Goal: Task Accomplishment & Management: Manage account settings

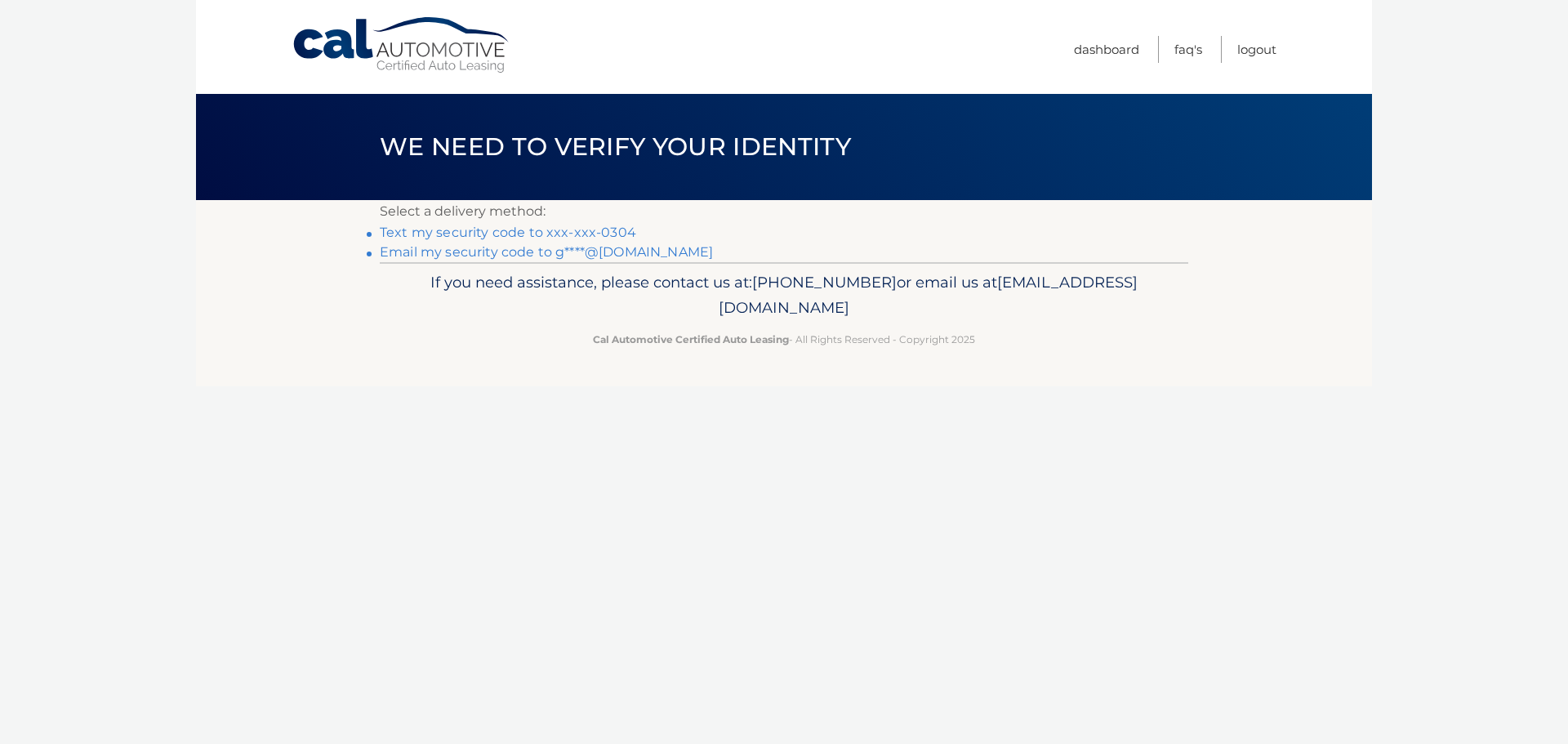
click at [473, 235] on link "Text my security code to xxx-xxx-0304" at bounding box center [508, 232] width 256 height 15
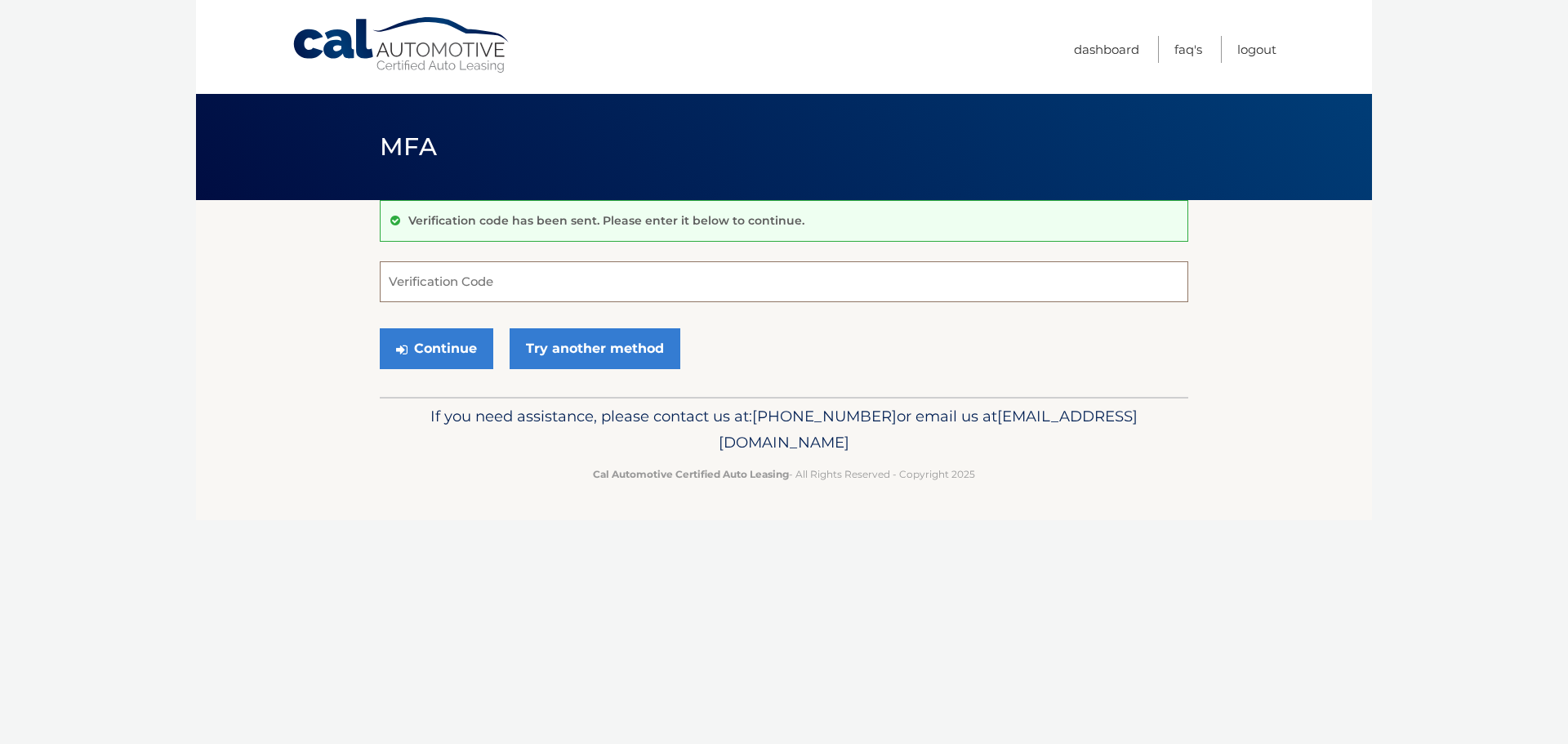
click at [458, 289] on input "Verification Code" at bounding box center [784, 281] width 808 height 41
click at [448, 267] on input "Verification Code" at bounding box center [784, 281] width 808 height 41
type input "731085"
click at [441, 356] on button "Continue" at bounding box center [437, 348] width 113 height 41
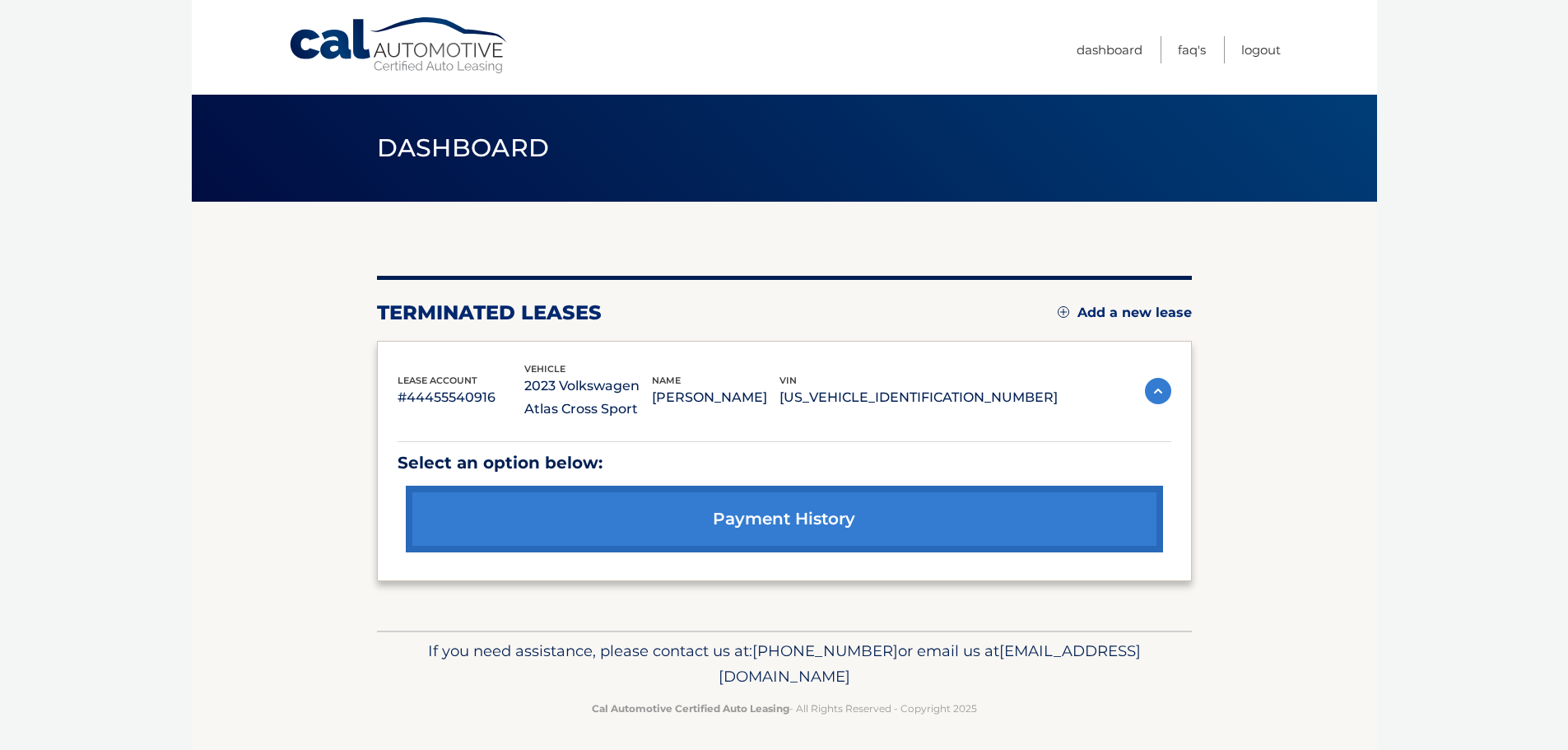
click at [779, 519] on link "payment history" at bounding box center [784, 519] width 757 height 67
click at [1149, 313] on link "Add a new lease" at bounding box center [1124, 312] width 134 height 16
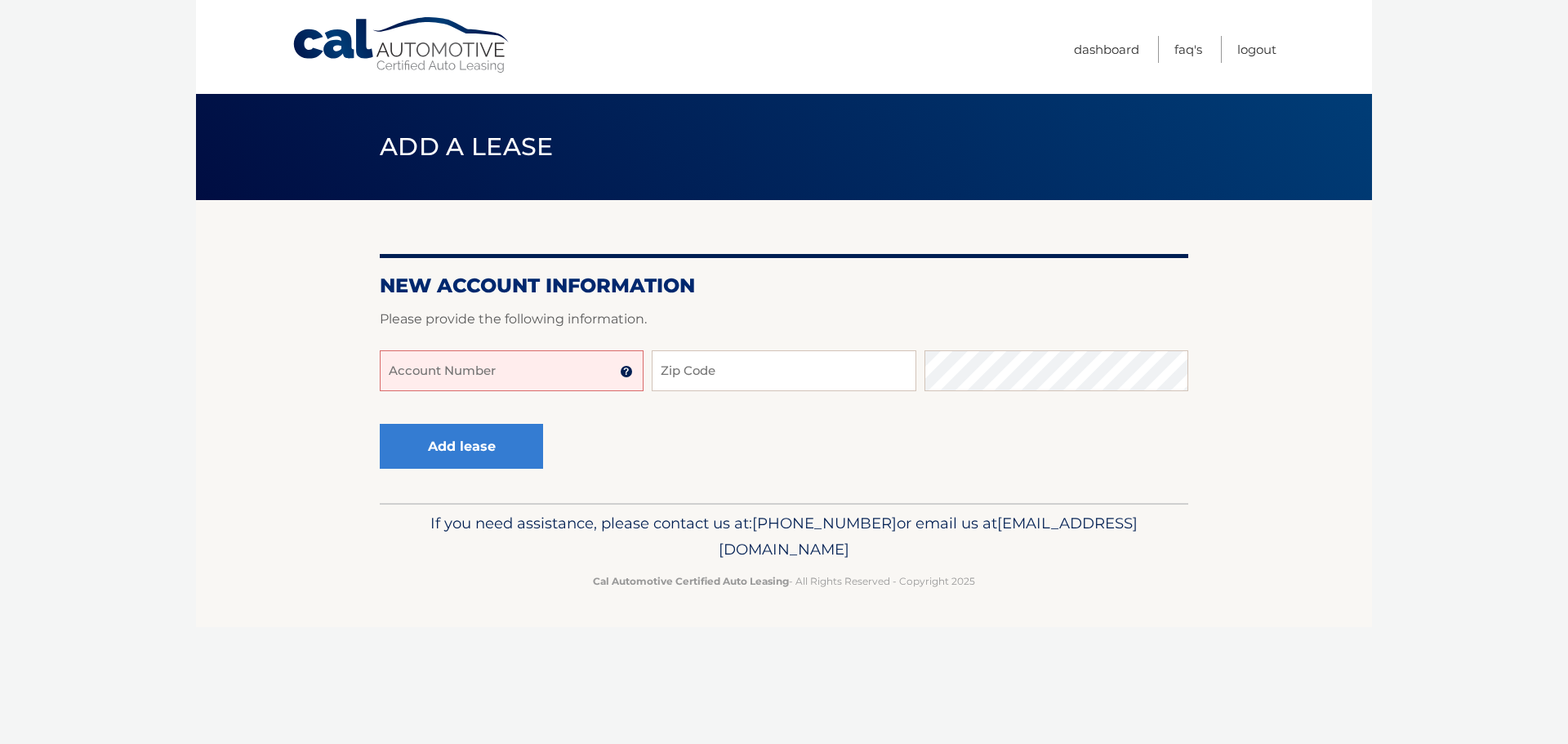
click at [580, 374] on input "Account Number" at bounding box center [512, 370] width 264 height 41
type input "44455989598"
click at [718, 370] on input "Zip Code" at bounding box center [784, 370] width 264 height 41
type input "33432"
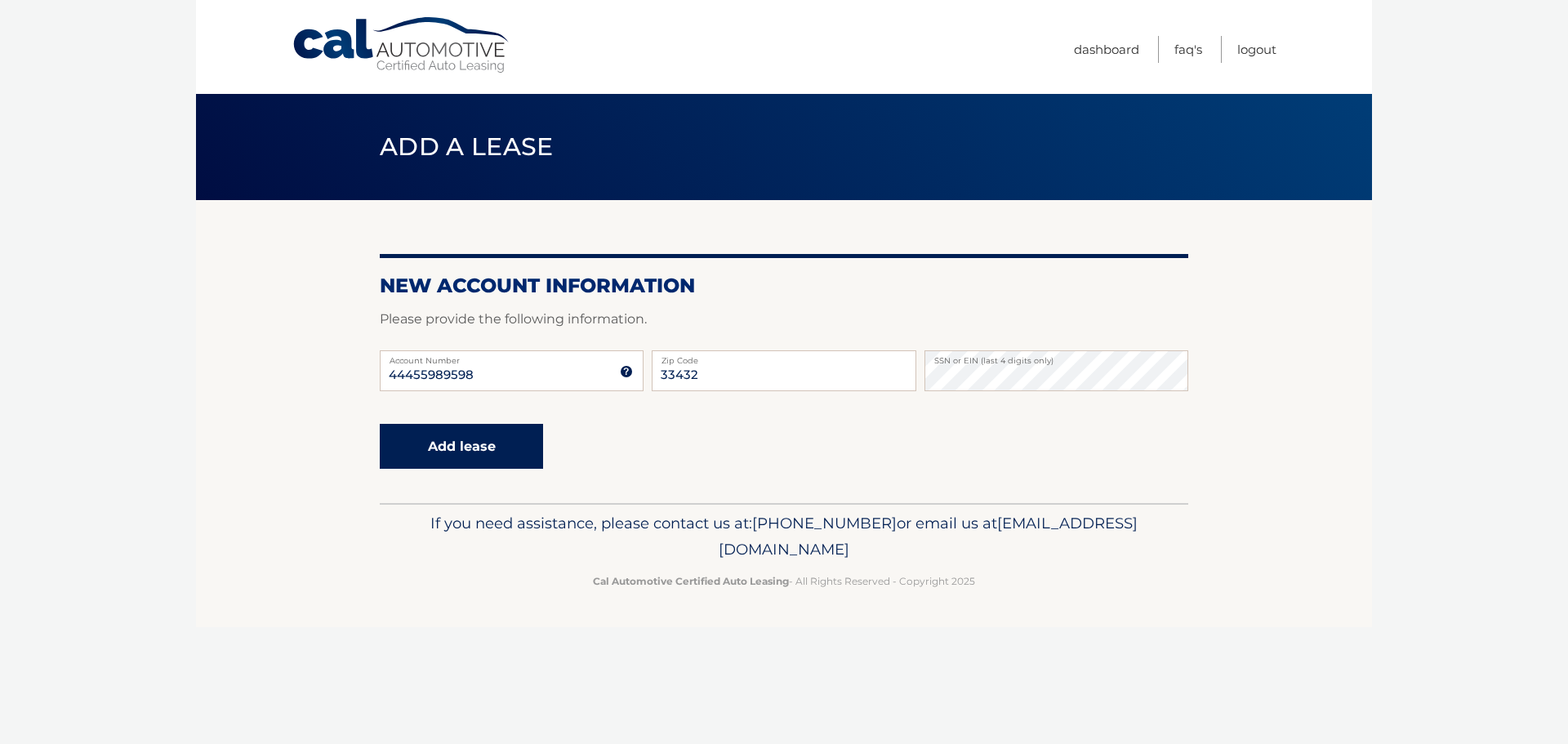
click at [456, 445] on button "Add lease" at bounding box center [461, 446] width 163 height 45
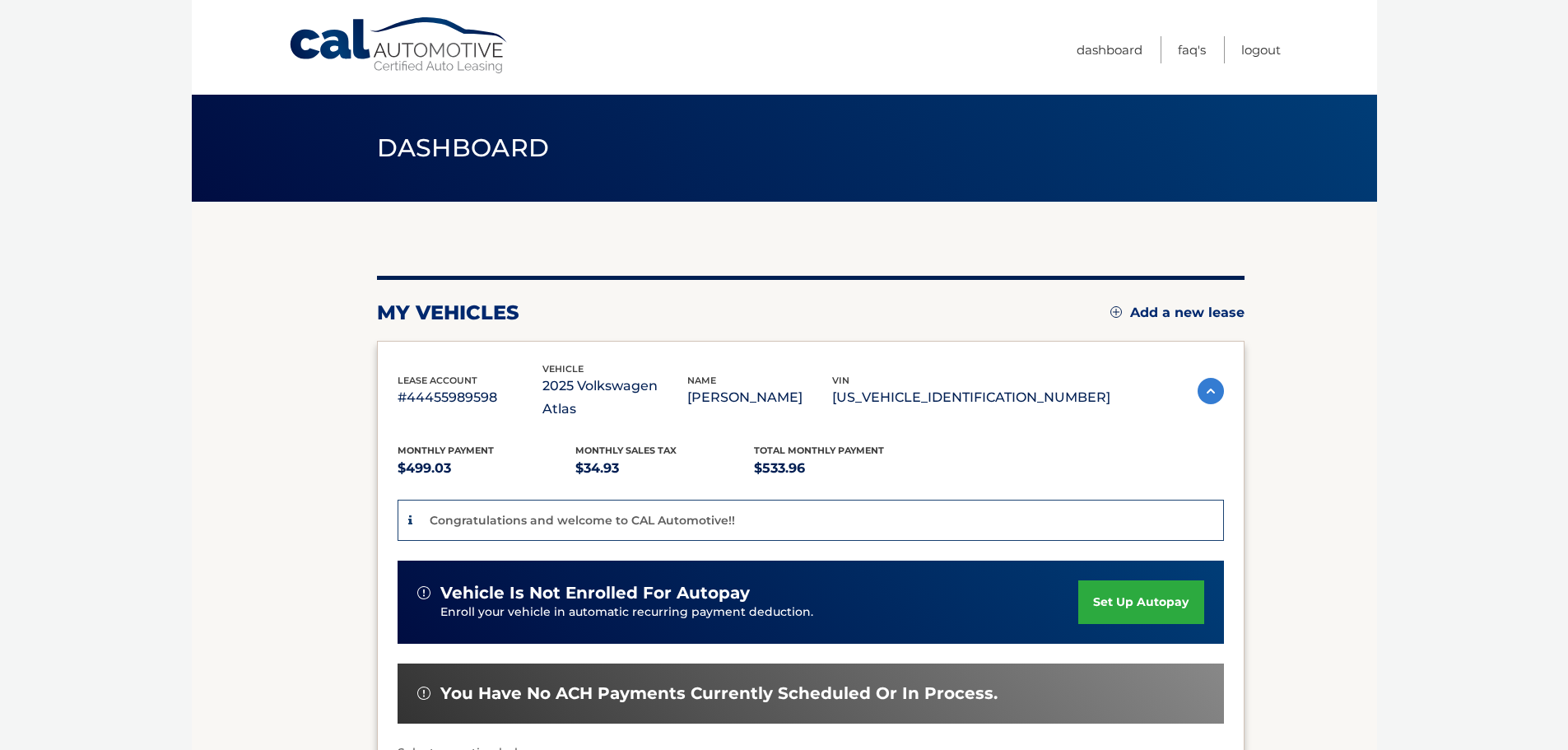
click at [1145, 581] on link "set up autopay" at bounding box center [1140, 603] width 125 height 44
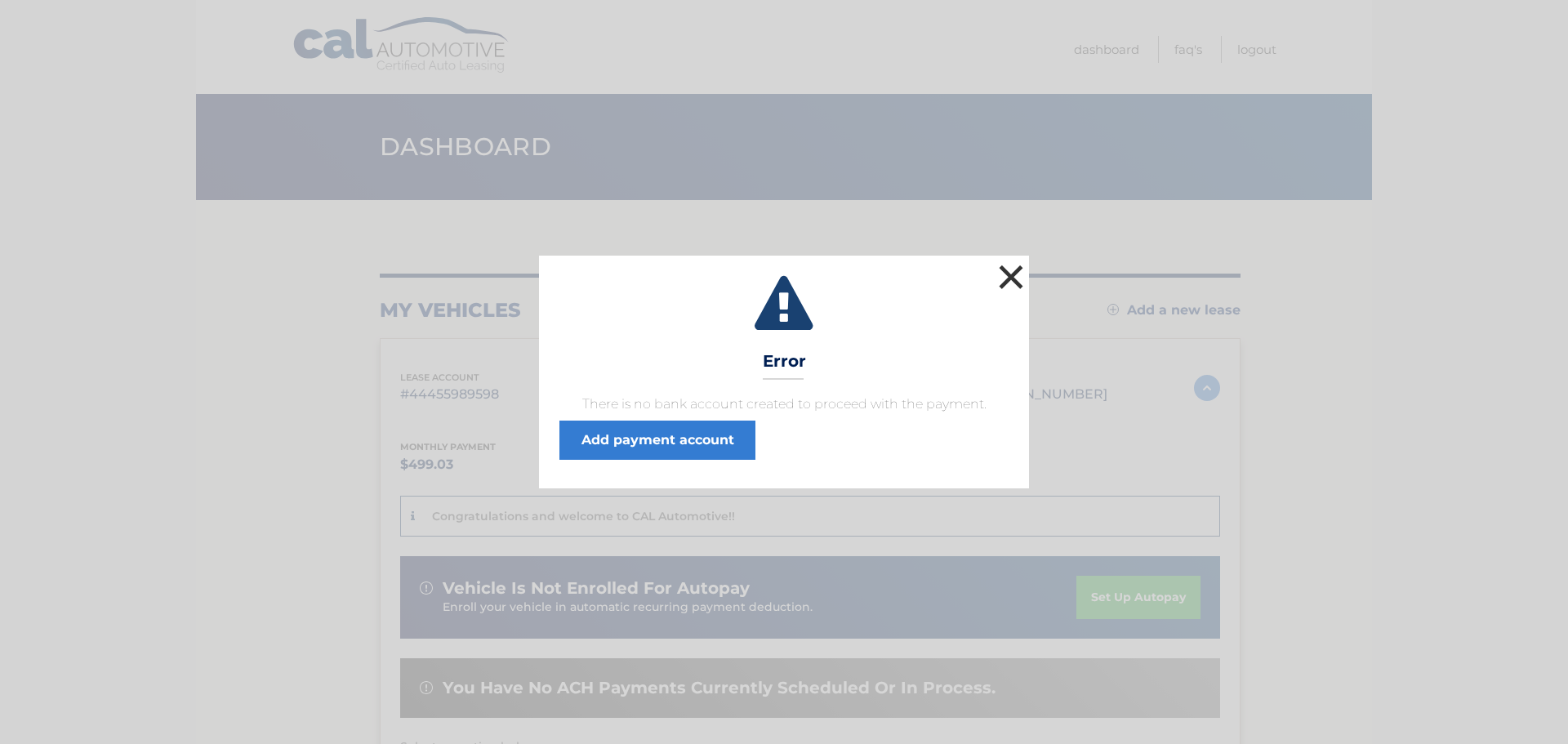
click at [1008, 274] on button "×" at bounding box center [1011, 276] width 33 height 33
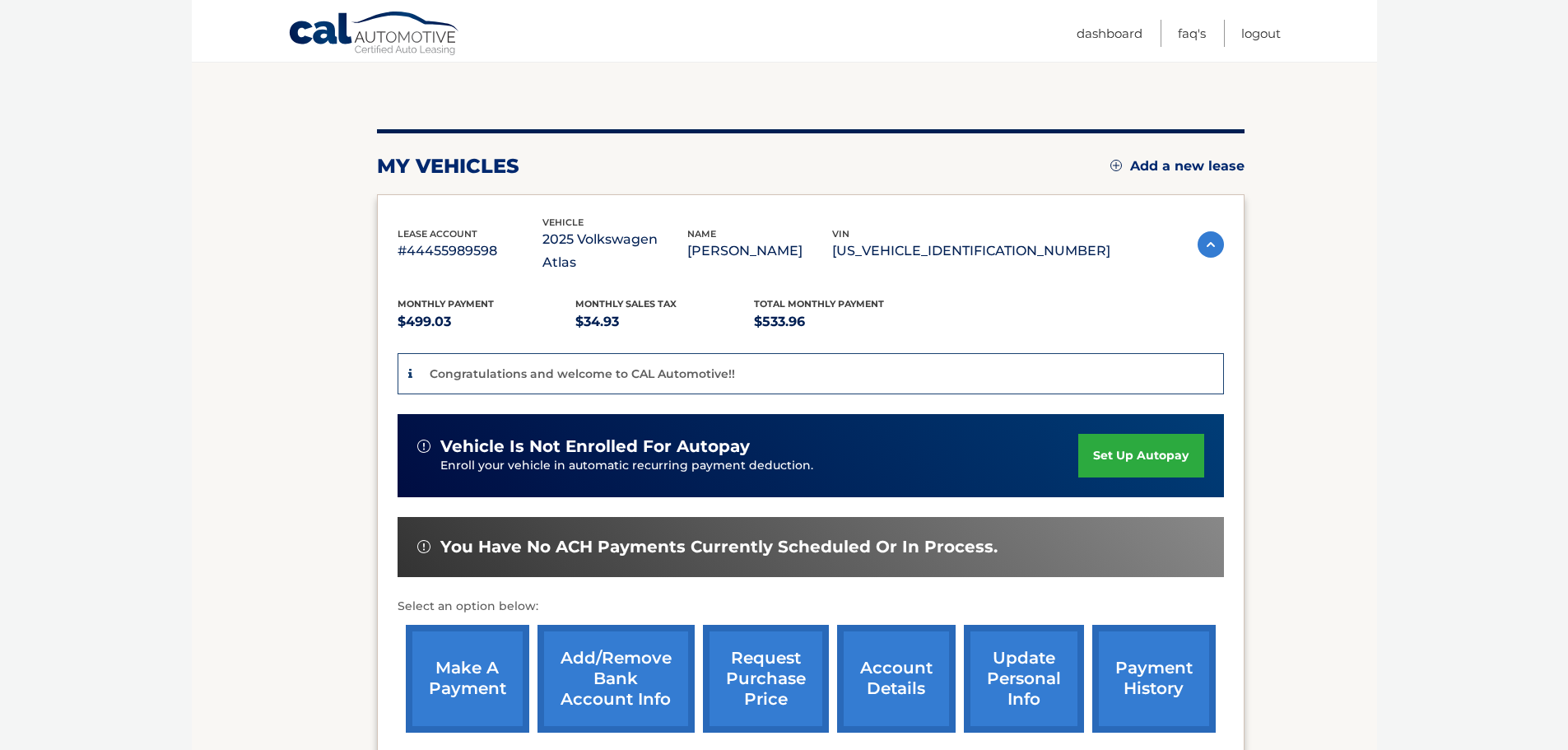
scroll to position [164, 0]
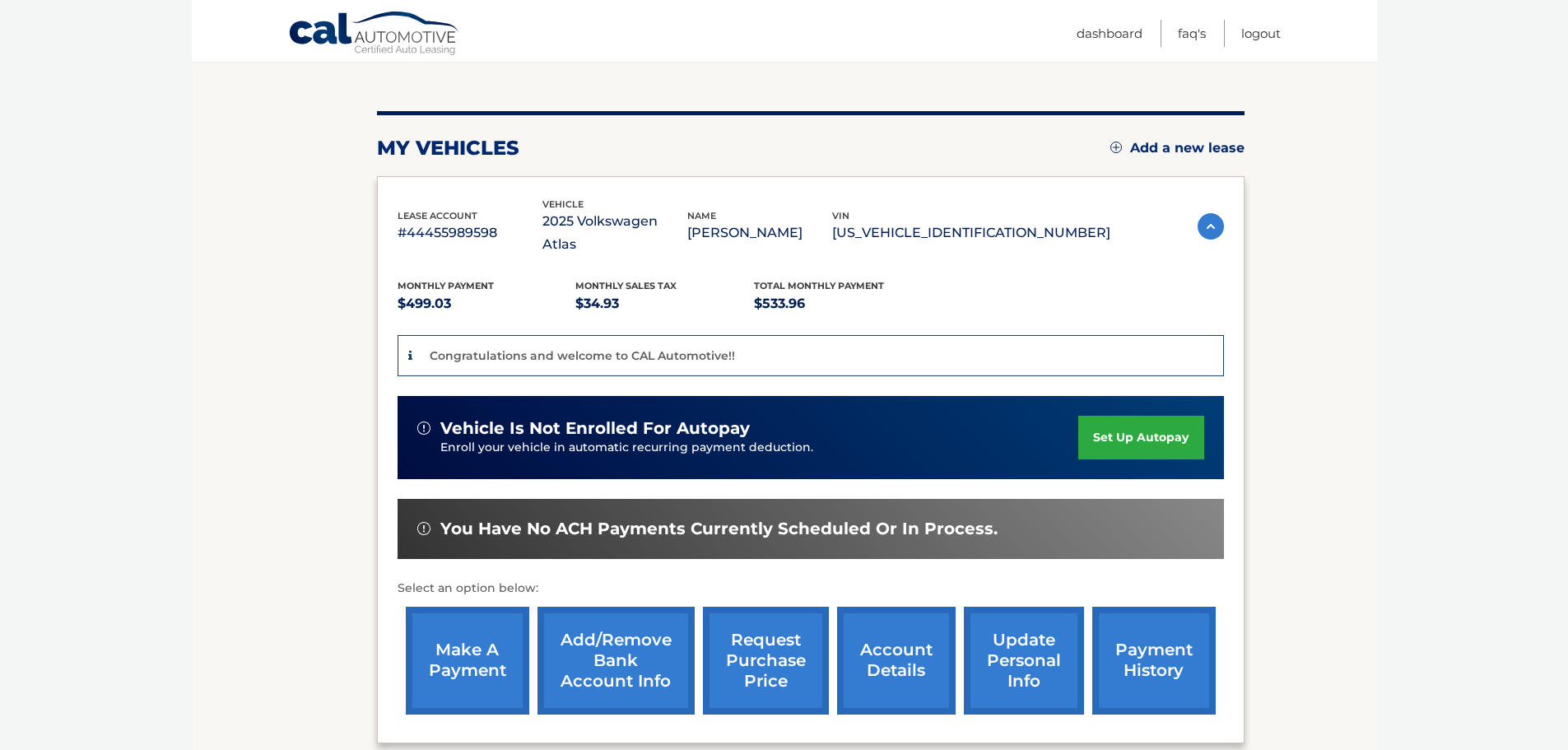
click at [1127, 416] on link "set up autopay" at bounding box center [1140, 437] width 125 height 44
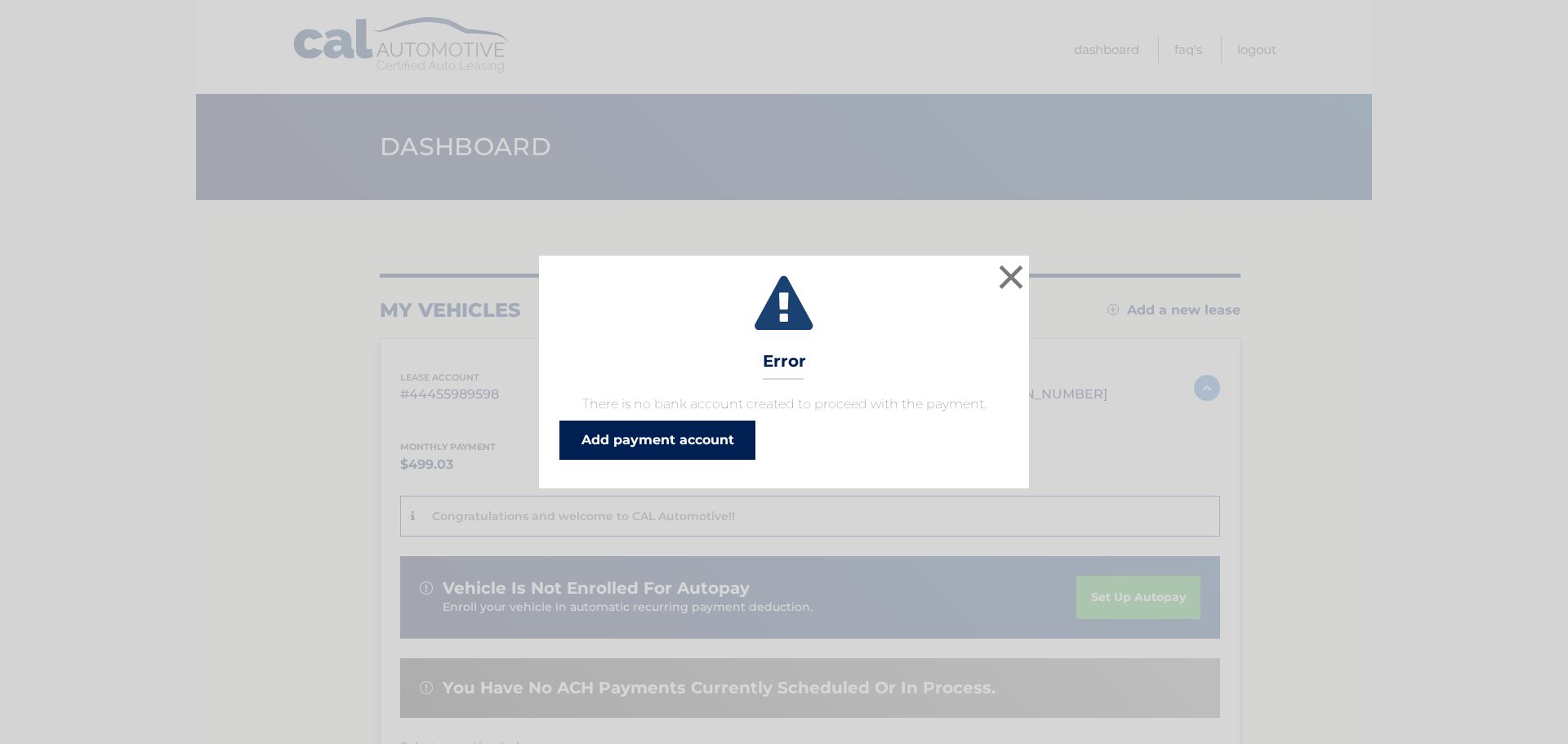
click at [642, 438] on link "Add payment account" at bounding box center [657, 440] width 196 height 40
click at [1016, 275] on button "×" at bounding box center [1011, 276] width 33 height 33
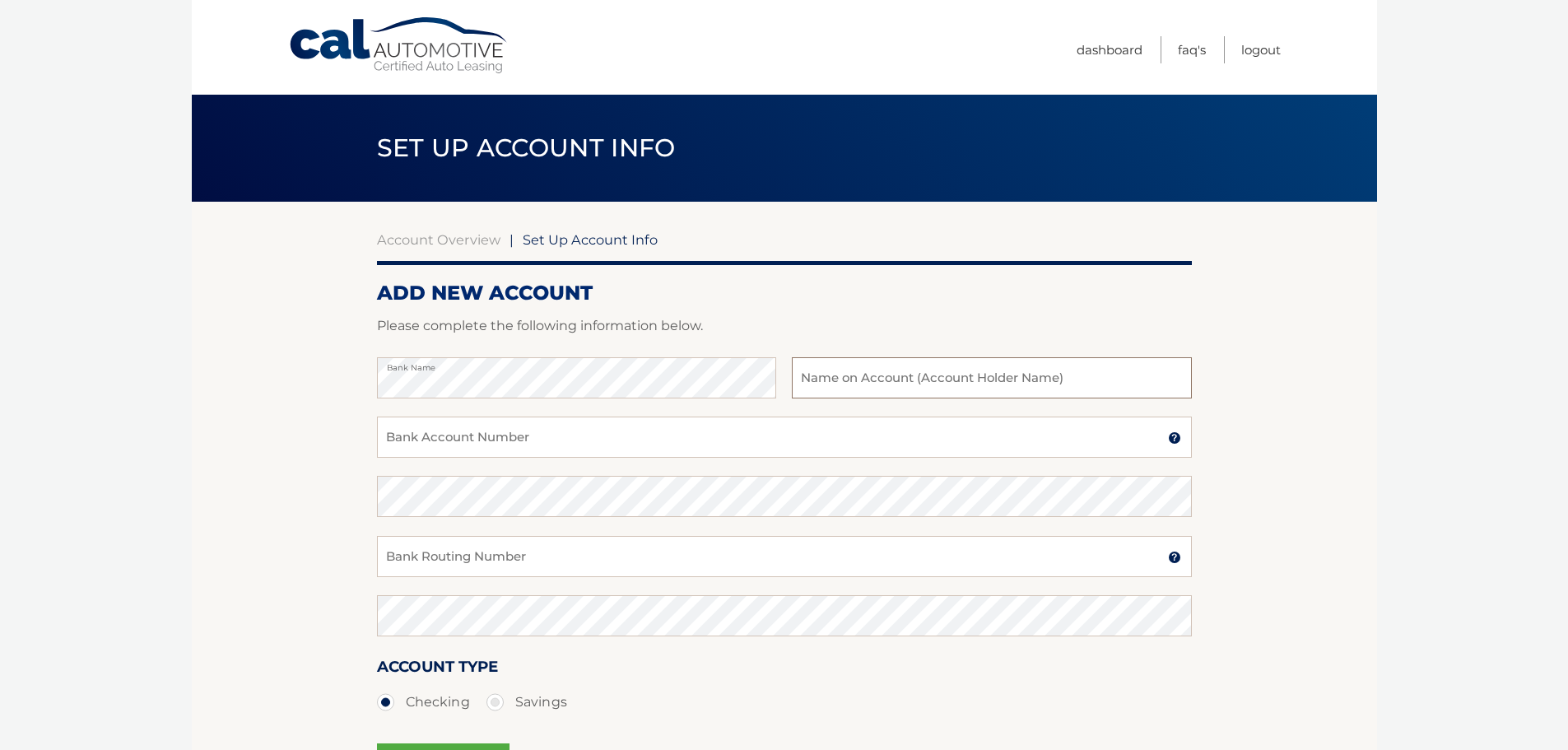
click at [858, 373] on input "text" at bounding box center [991, 377] width 399 height 41
click at [908, 371] on input "text" at bounding box center [991, 377] width 399 height 41
type input "Gerard Pepe"
click at [535, 444] on input "Bank Account Number" at bounding box center [784, 436] width 814 height 41
click at [537, 437] on input "Bank Account Number" at bounding box center [784, 436] width 814 height 41
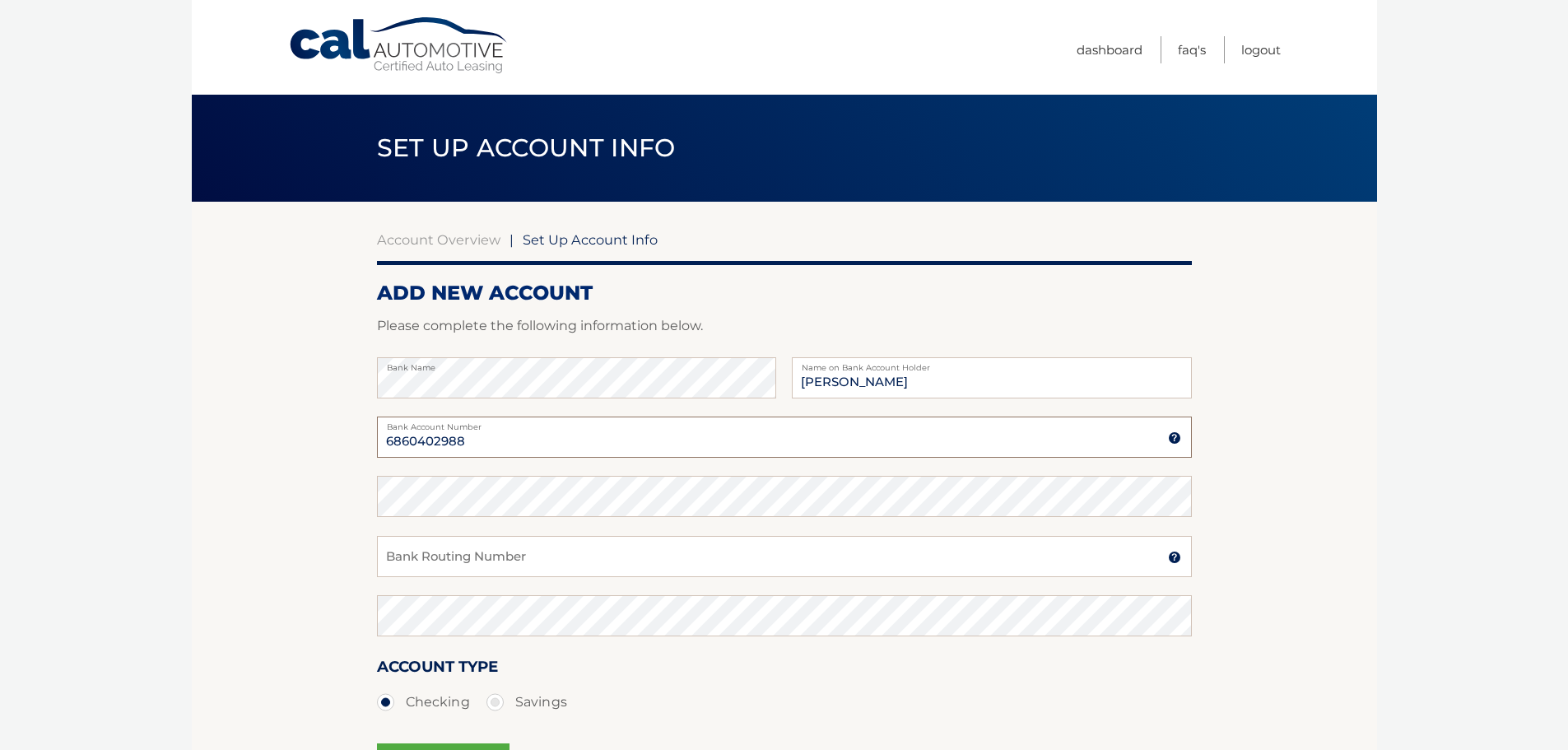
type input "6860402988"
click at [476, 558] on input "Bank Routing Number" at bounding box center [784, 556] width 814 height 41
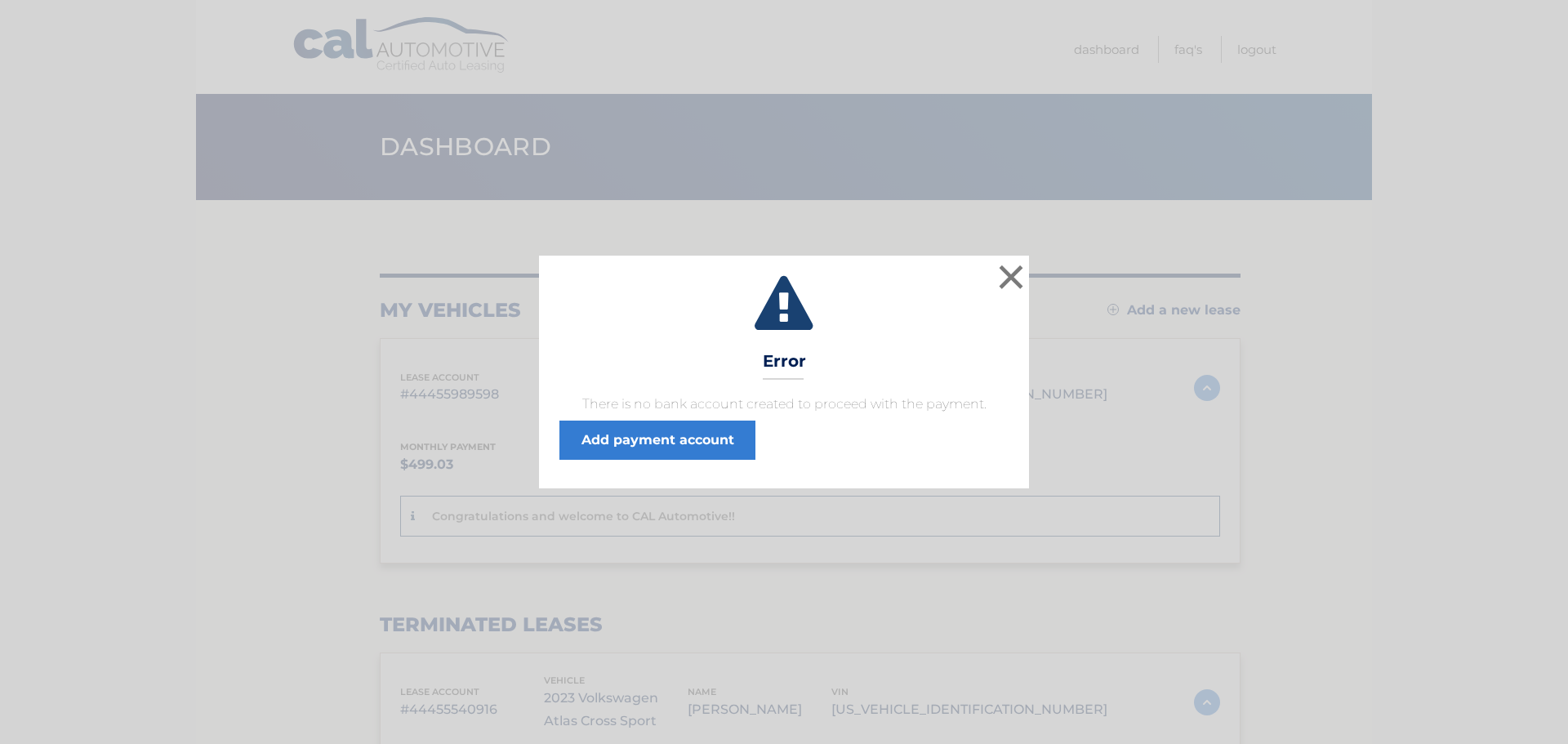
scroll to position [163, 0]
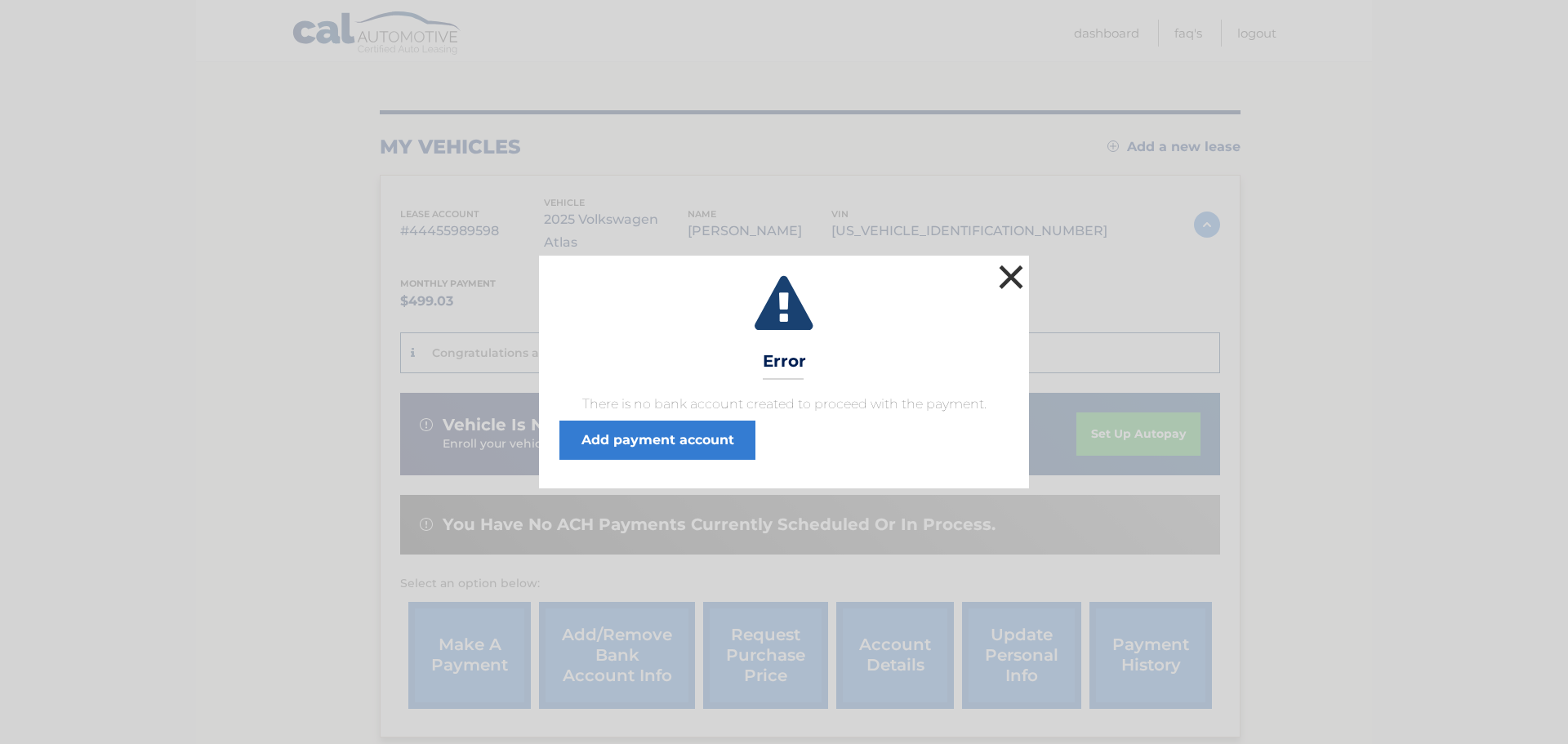
click at [1005, 278] on button "×" at bounding box center [1011, 276] width 33 height 33
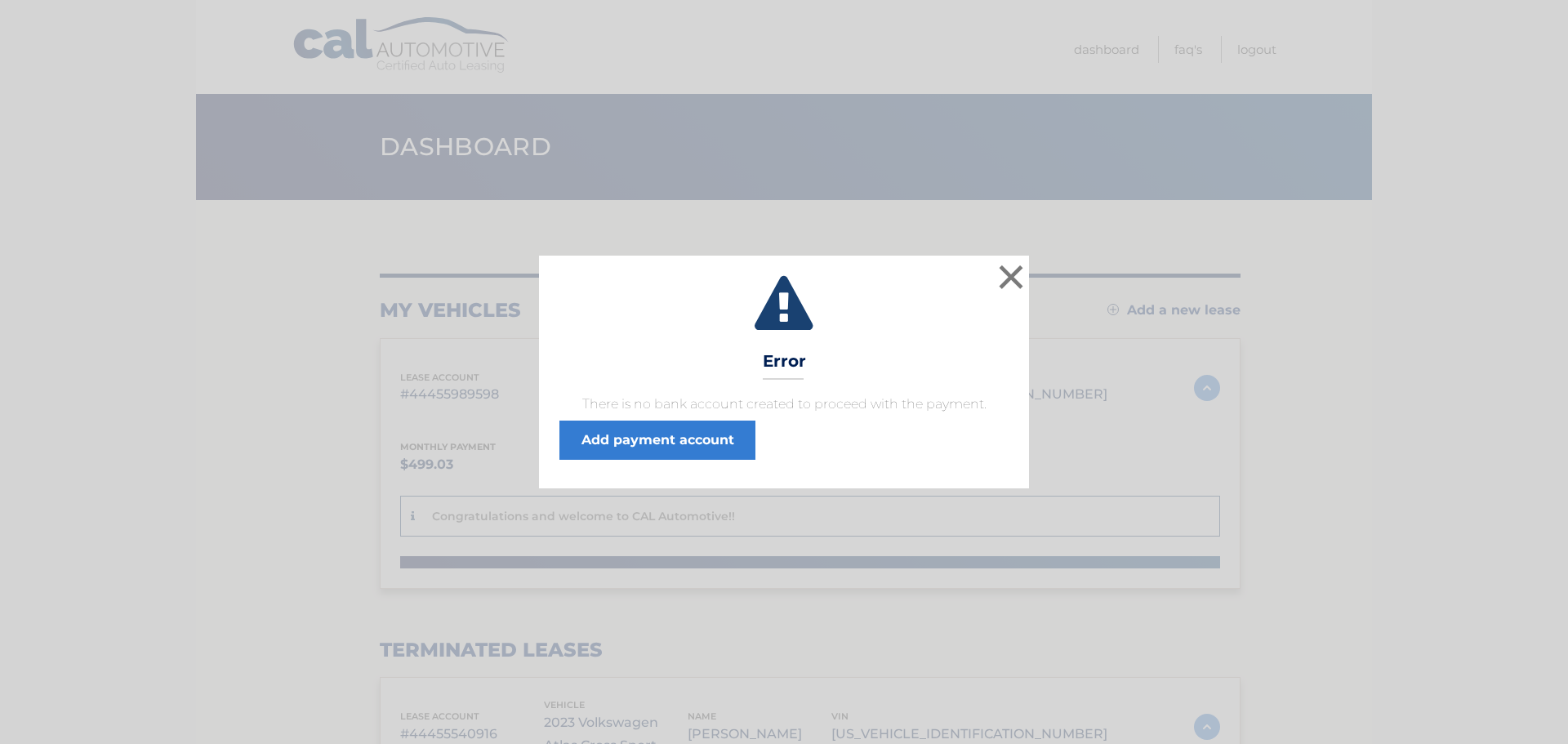
scroll to position [0, 6]
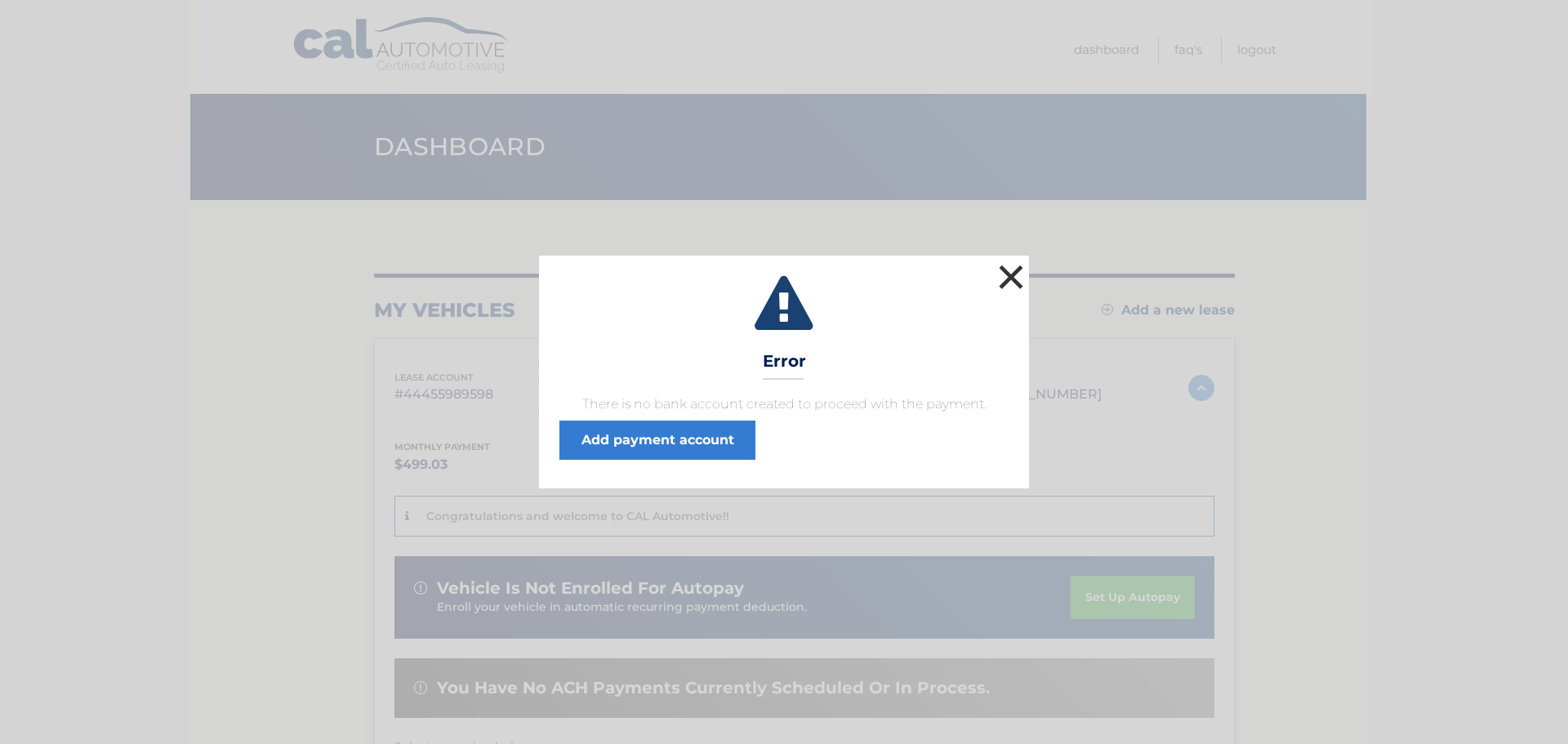
click at [1004, 273] on button "×" at bounding box center [1011, 276] width 33 height 33
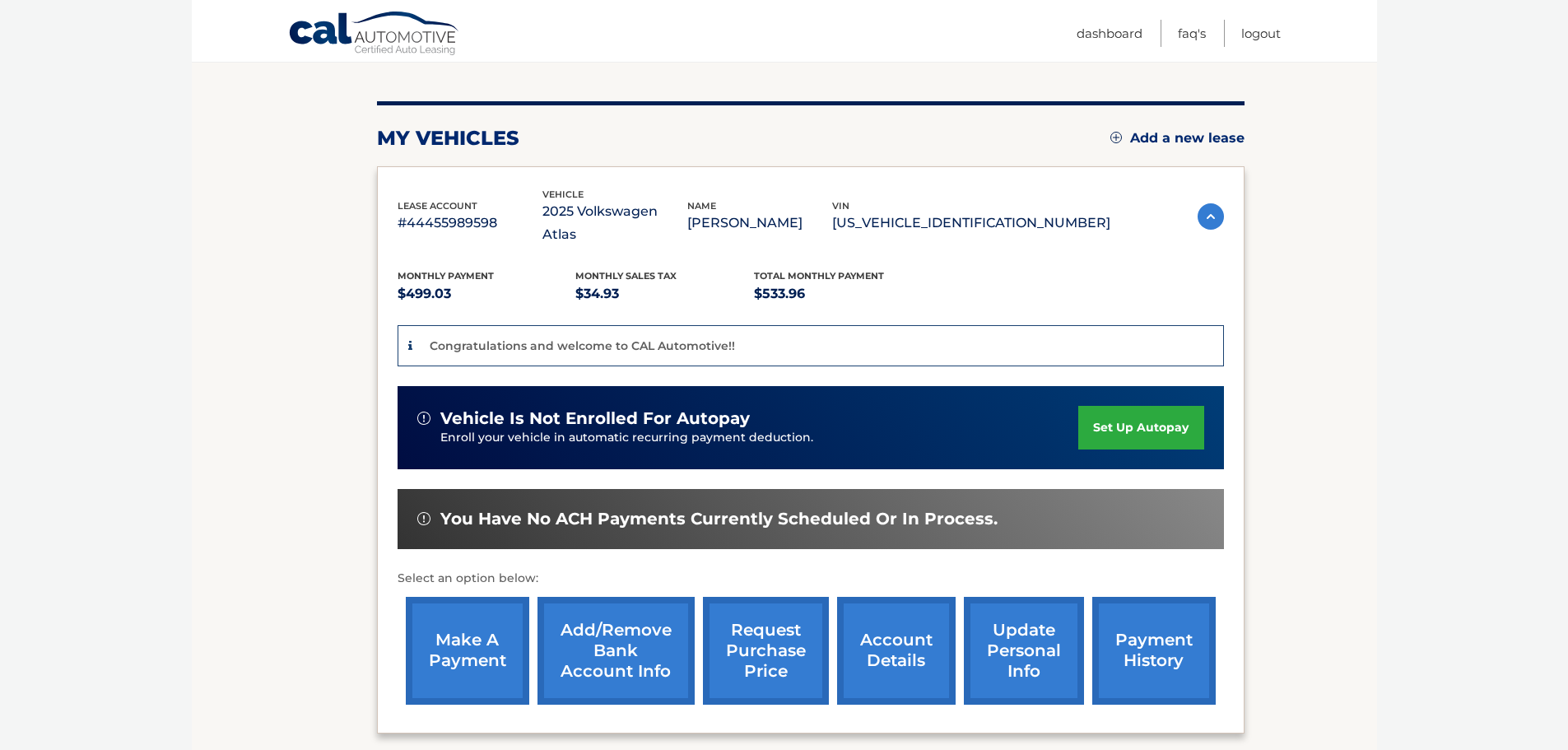
scroll to position [247, 0]
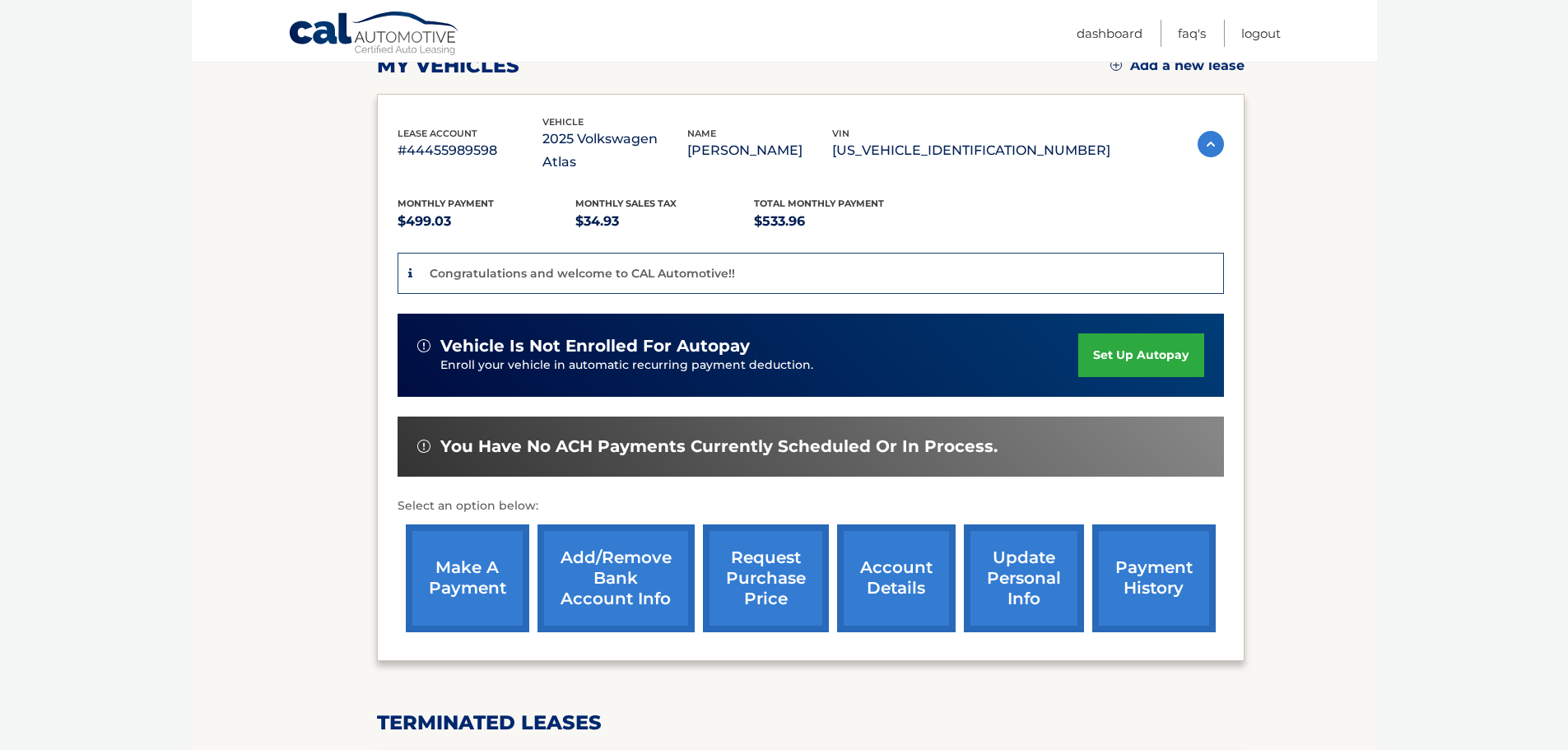
click at [1129, 335] on link "set up autopay" at bounding box center [1140, 356] width 125 height 44
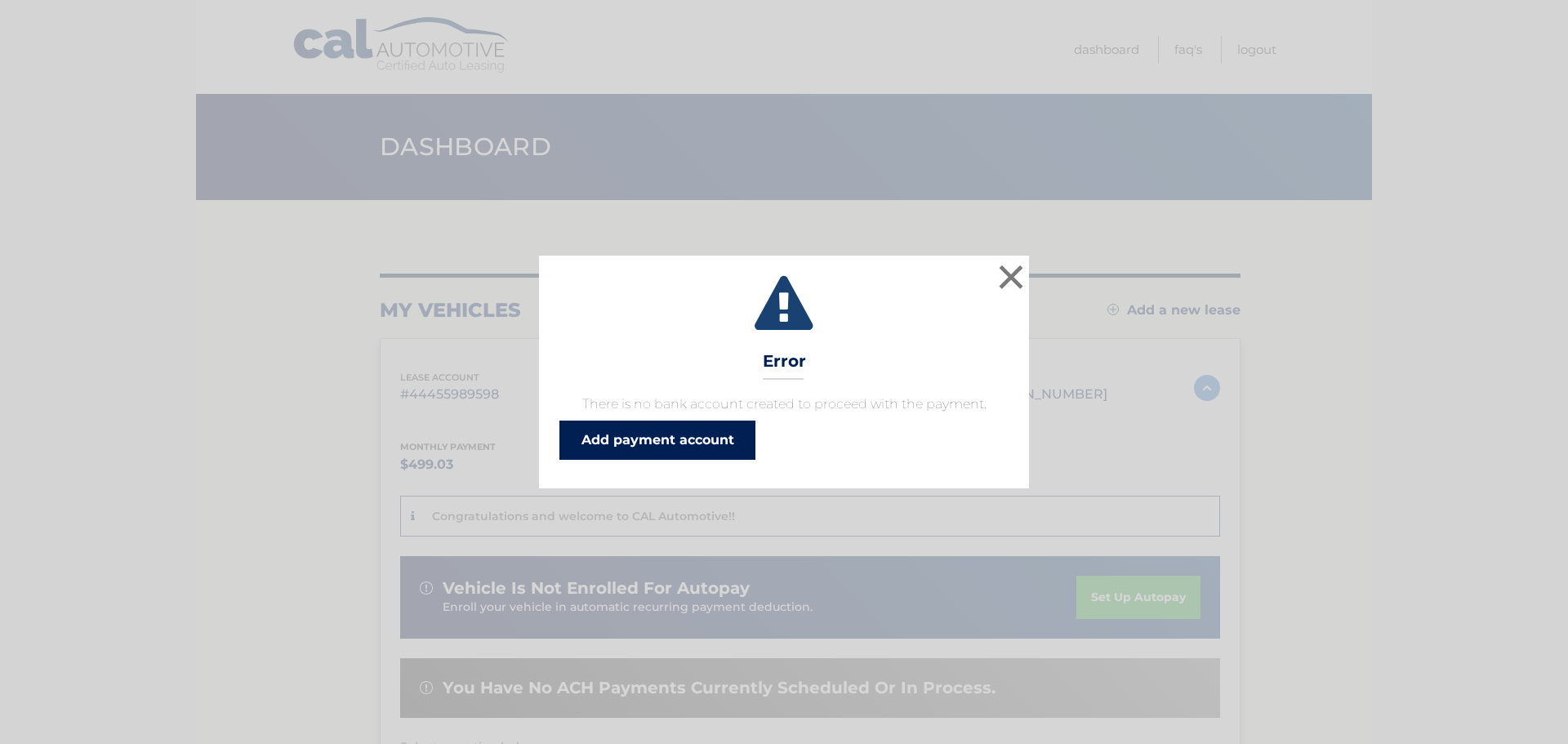
click at [653, 445] on link "Add payment account" at bounding box center [657, 440] width 196 height 40
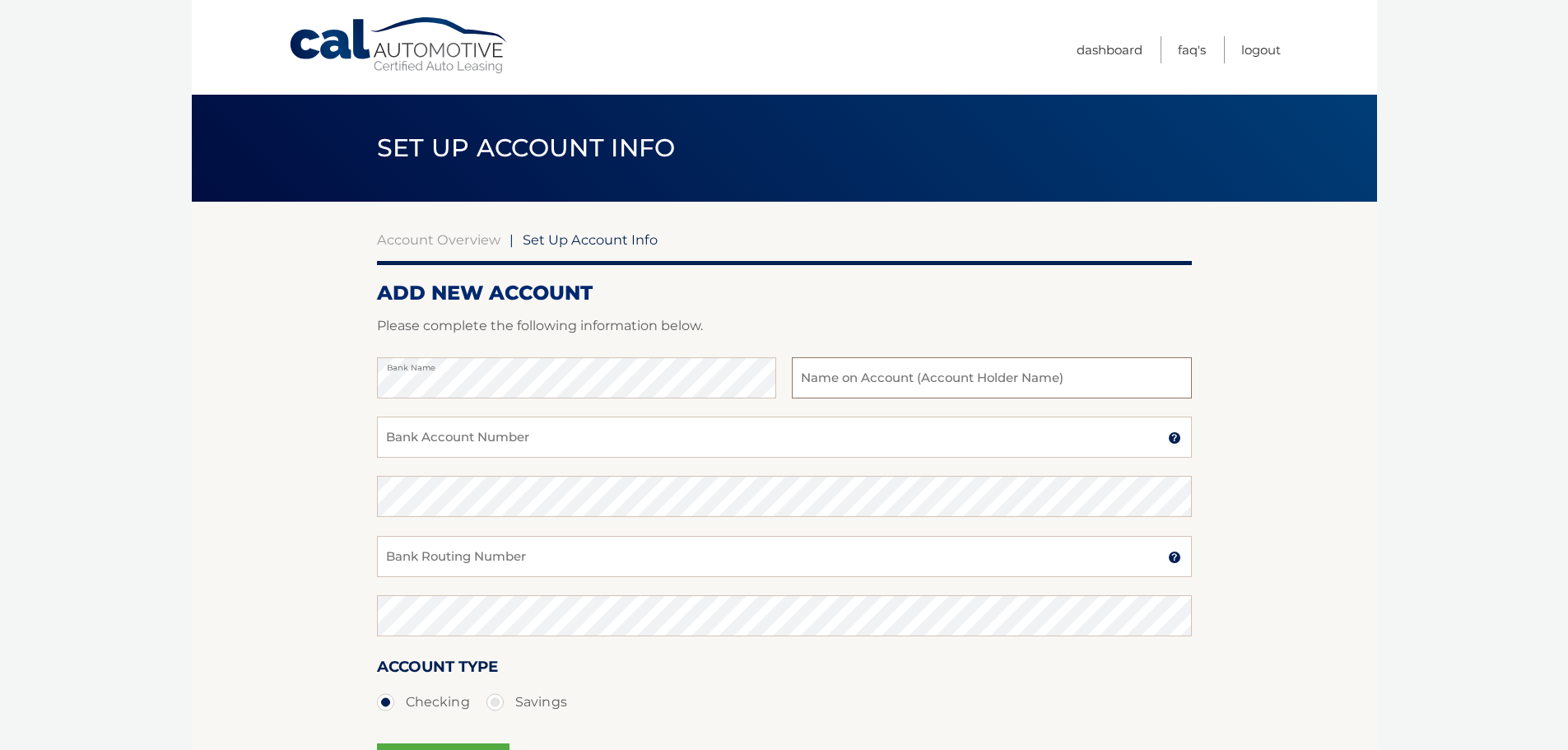
click at [819, 382] on input "text" at bounding box center [991, 377] width 399 height 41
type input "[PERSON_NAME]"
click at [572, 449] on input "Bank Account Number" at bounding box center [784, 436] width 814 height 41
type input "6860402988"
click at [414, 551] on input "Bank Routing Number" at bounding box center [784, 556] width 814 height 41
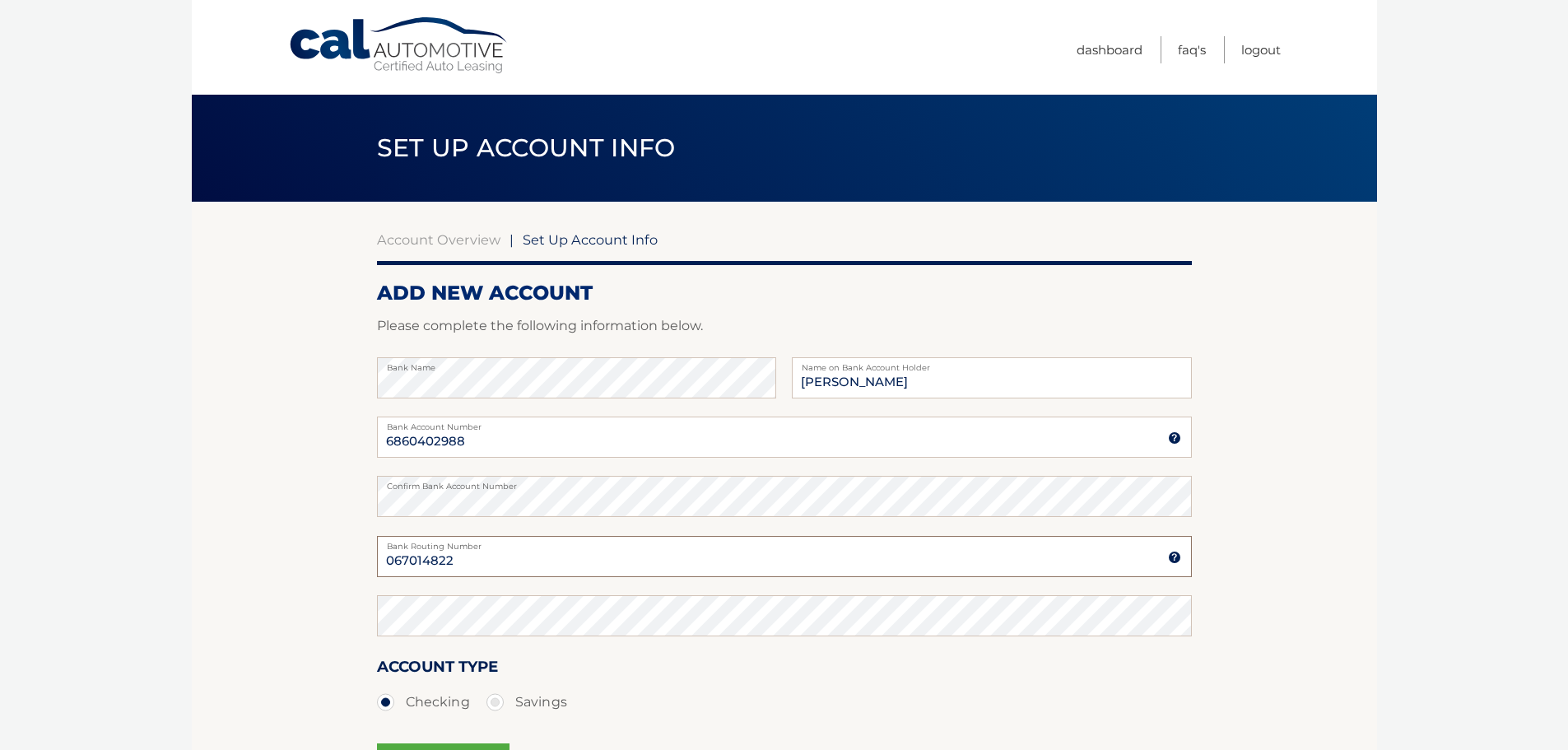
type input "067014822"
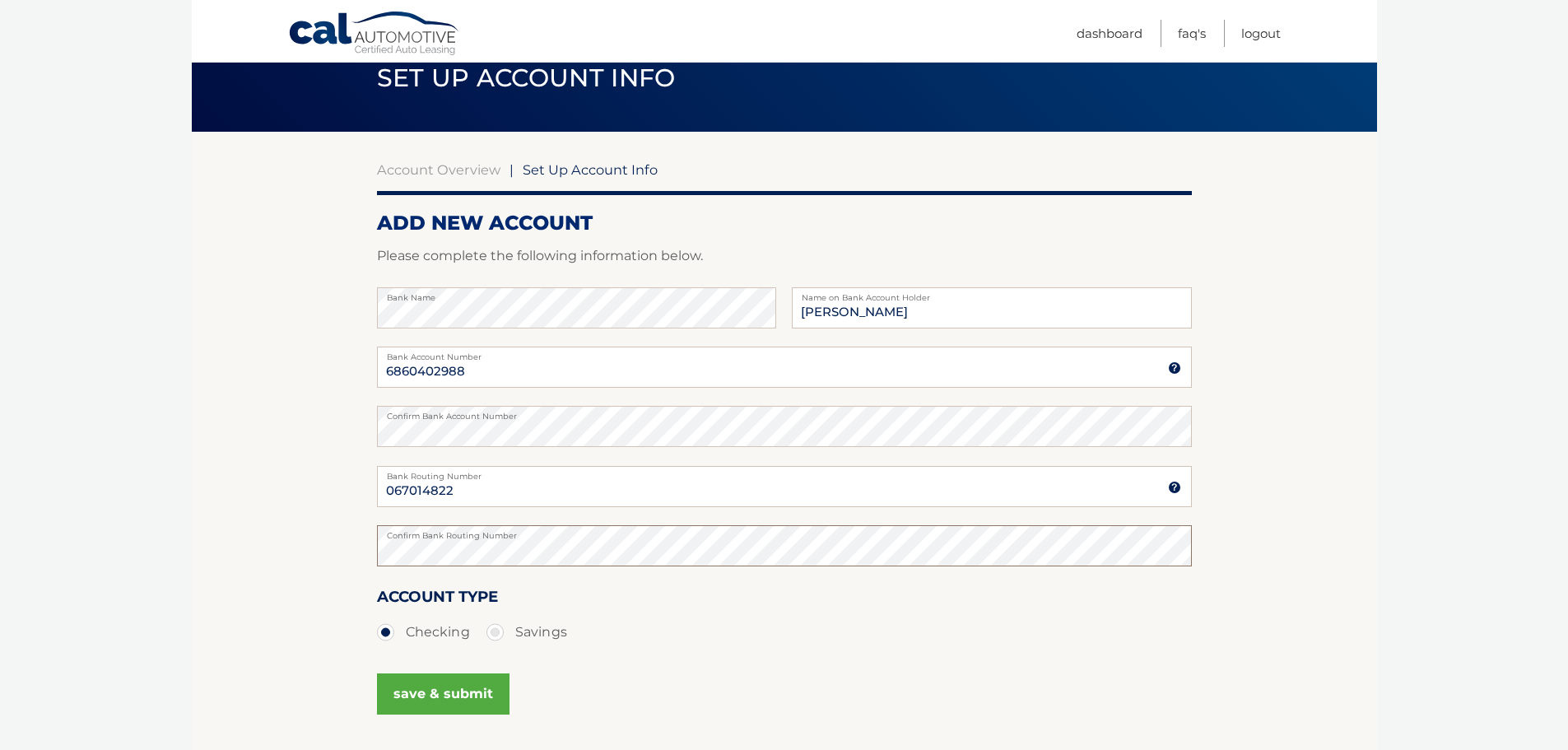
scroll to position [205, 0]
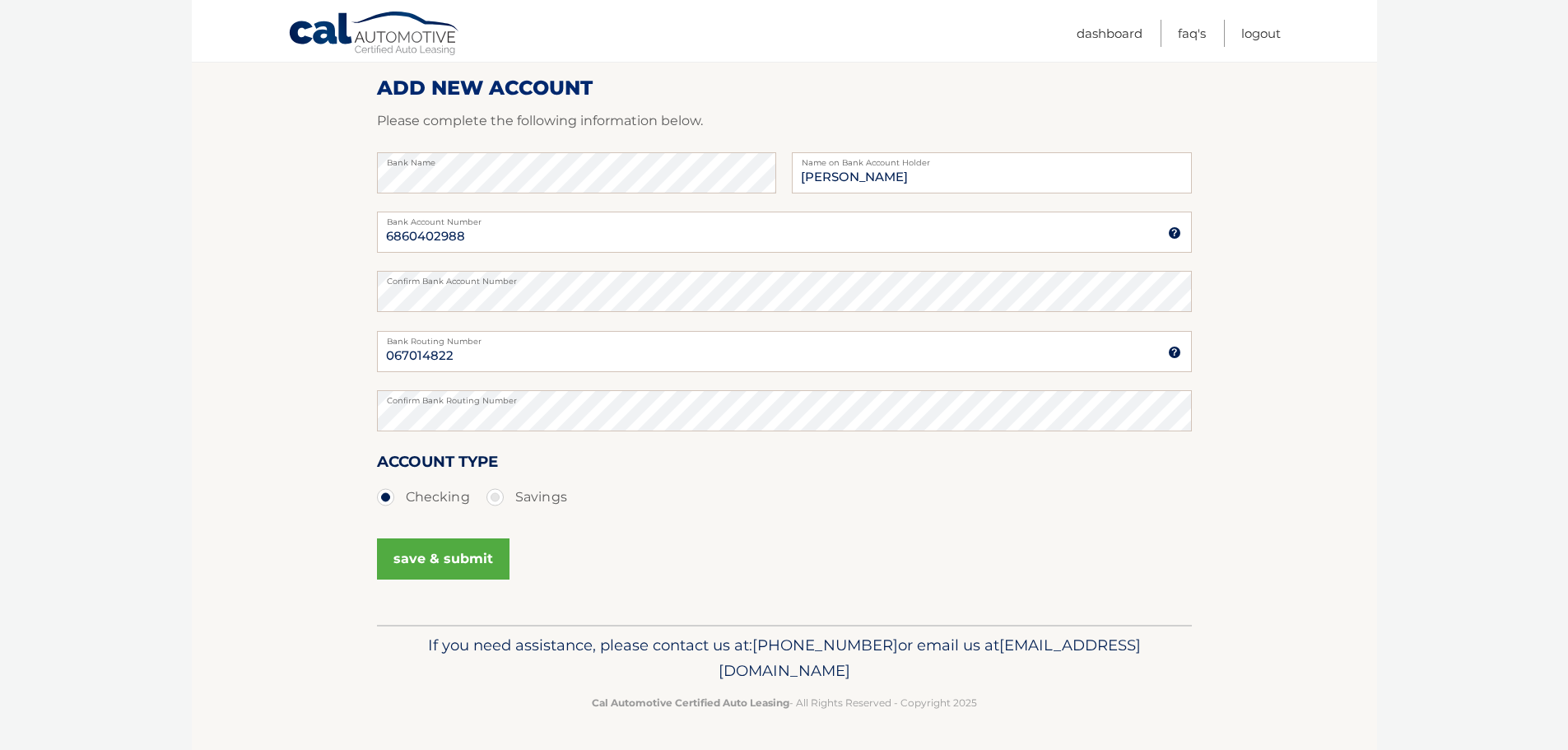
click at [444, 559] on button "save & submit" at bounding box center [443, 558] width 132 height 41
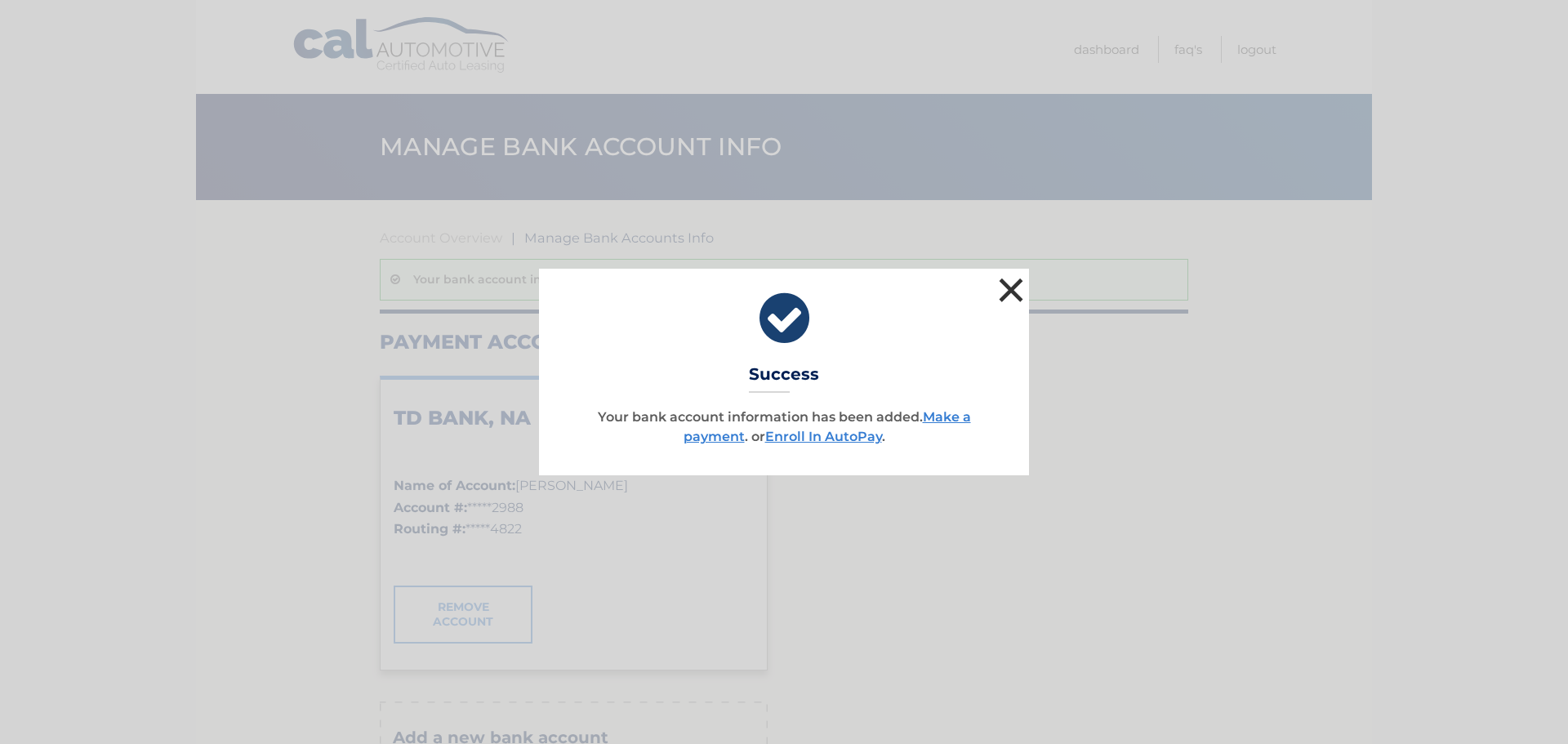
click at [1006, 284] on button "×" at bounding box center [1011, 289] width 33 height 33
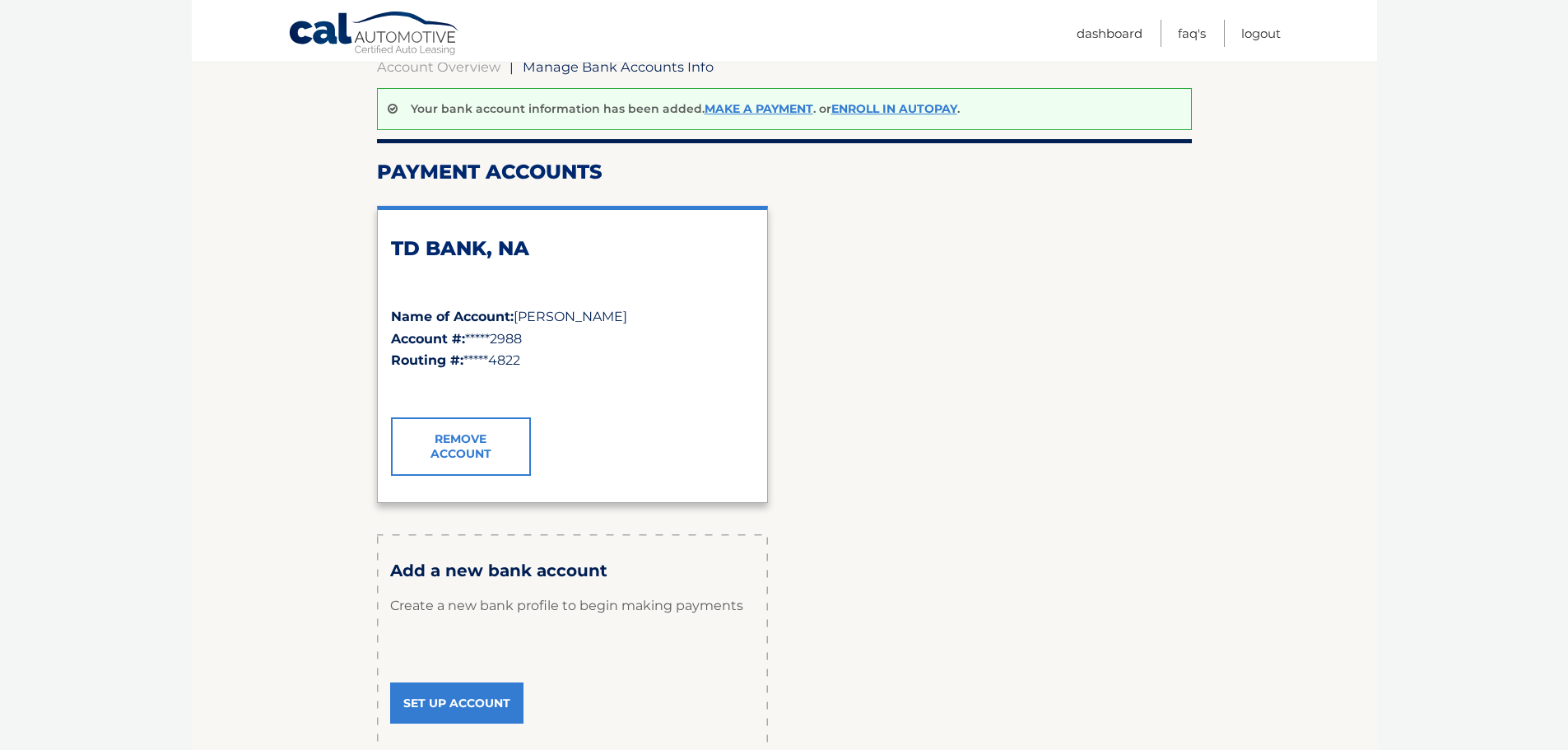
scroll to position [16, 0]
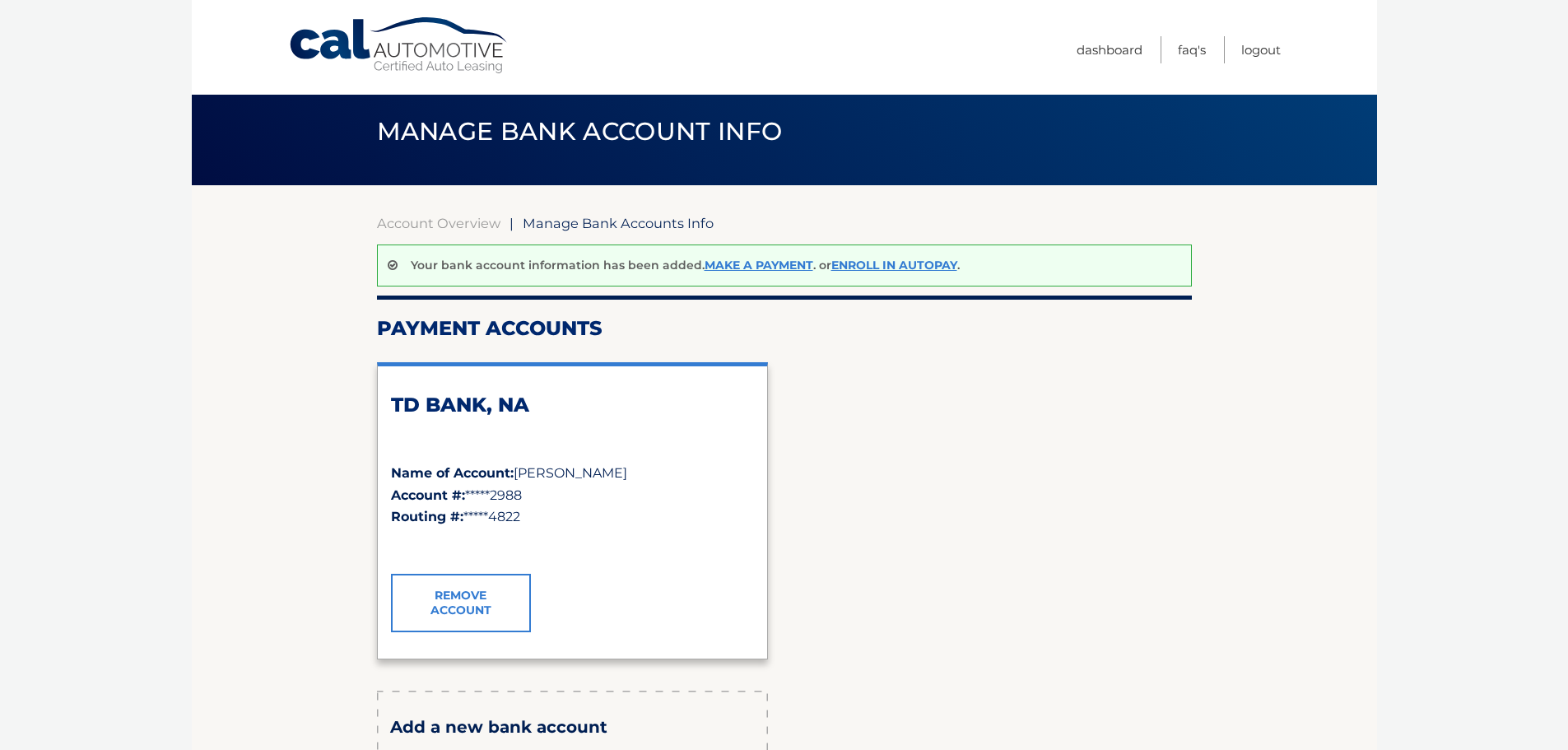
click at [1086, 443] on div "TD BANK, NA Name of Account: [PERSON_NAME] Account #: *****2988 Routing #: ****…" at bounding box center [784, 510] width 814 height 322
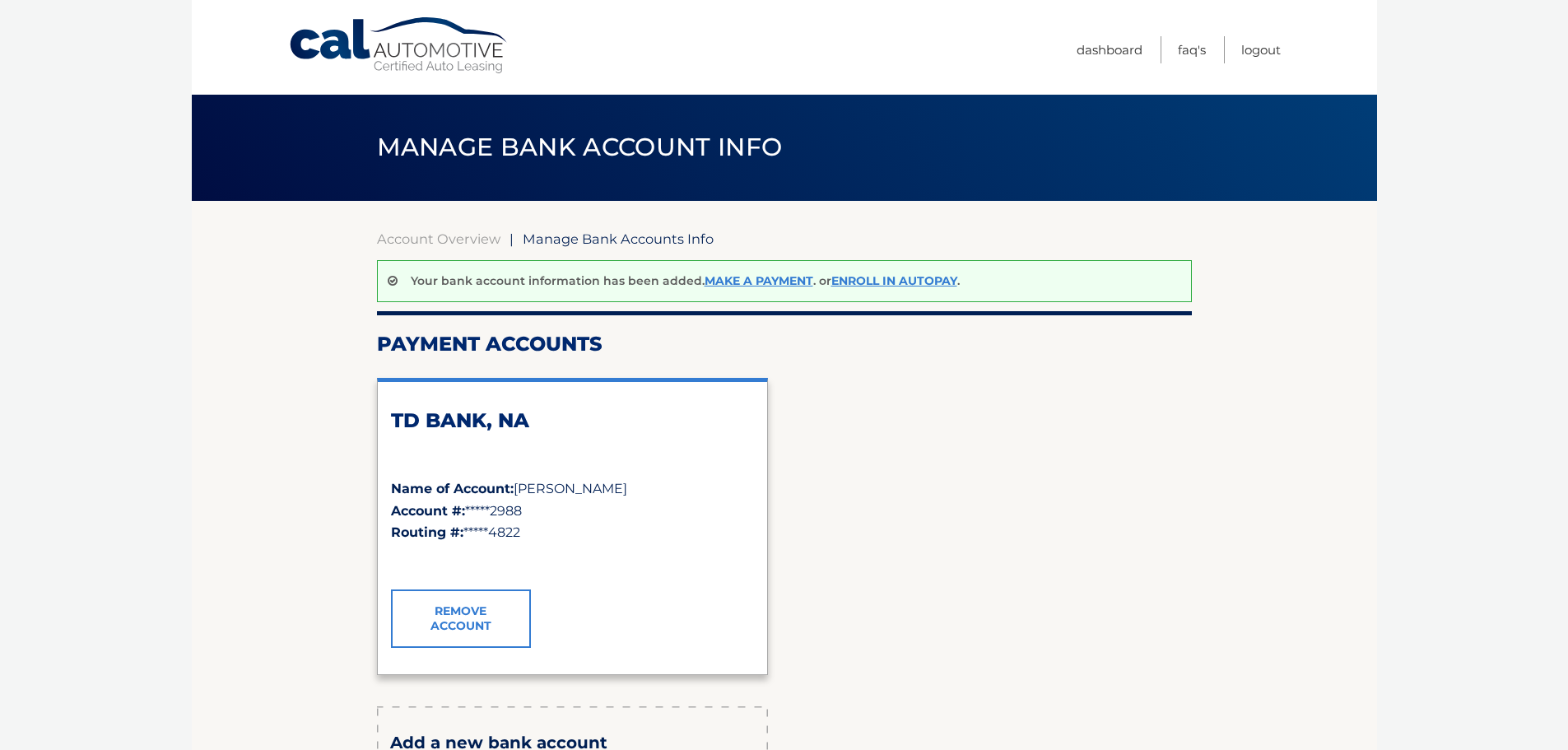
scroll to position [0, 0]
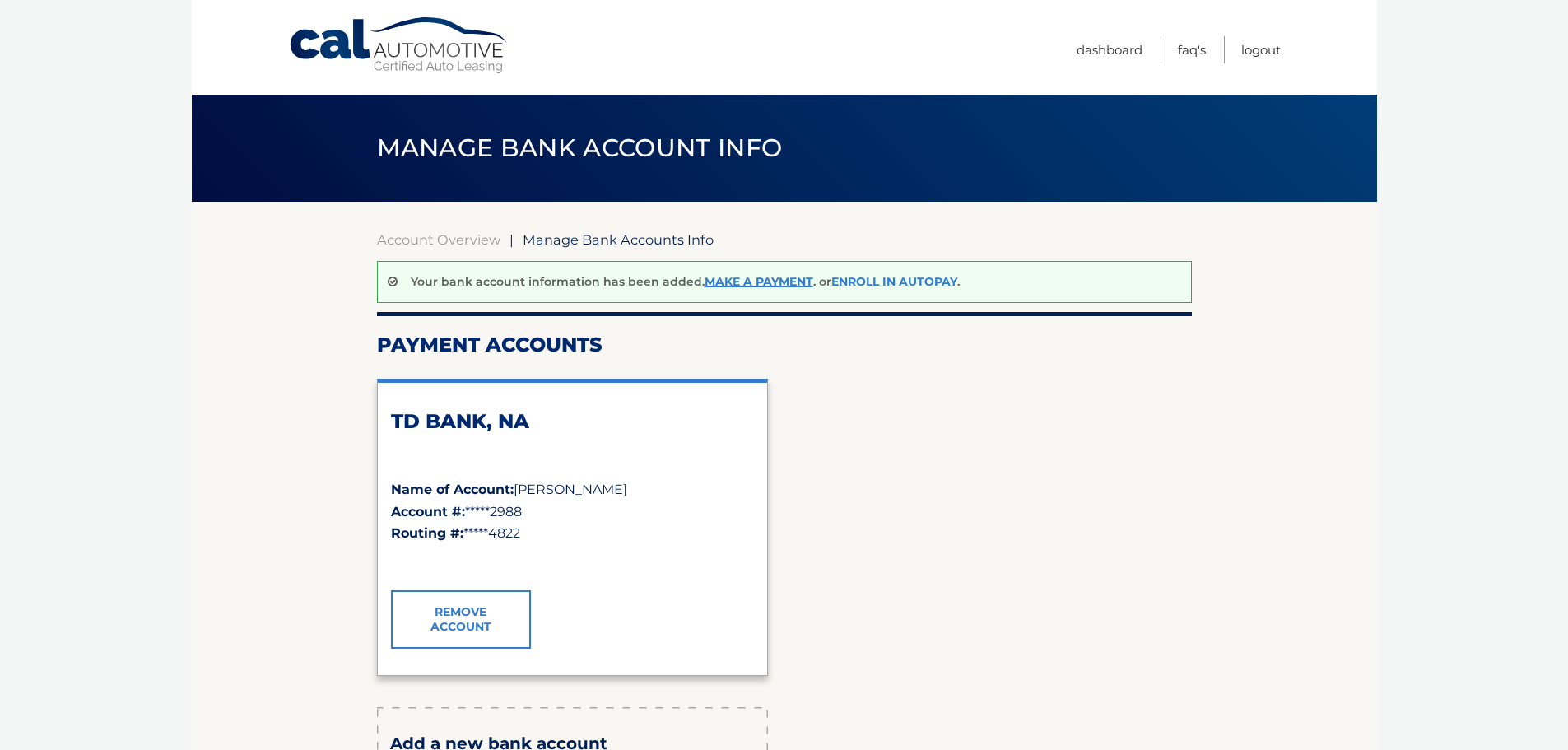
click at [906, 279] on link "Enroll In AutoPay" at bounding box center [894, 281] width 125 height 15
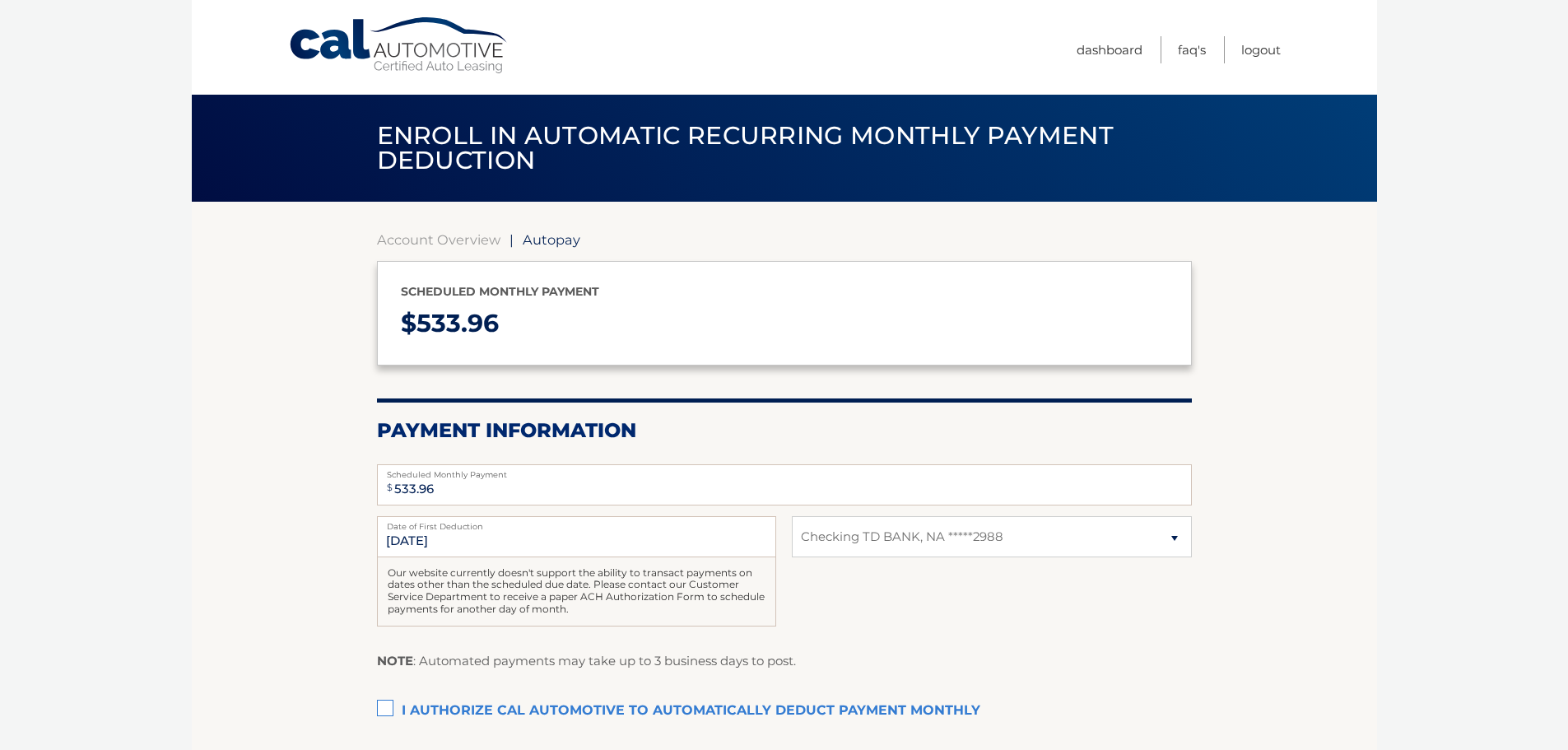
select select "N2E1Yzc1ZTYtZTIxNS00NGE5LTlkMDktNGNlNGZkZTU1NWUw"
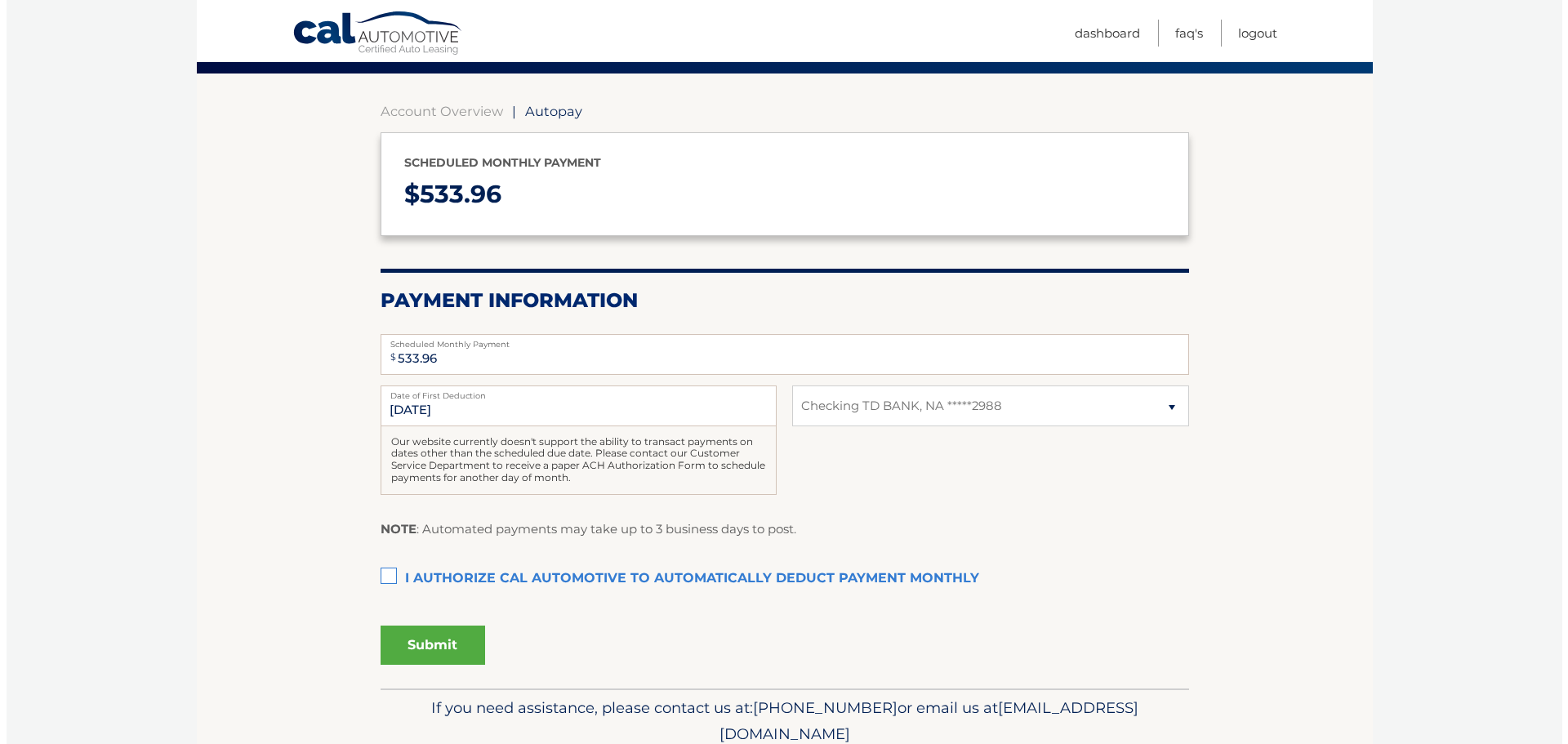
scroll to position [194, 0]
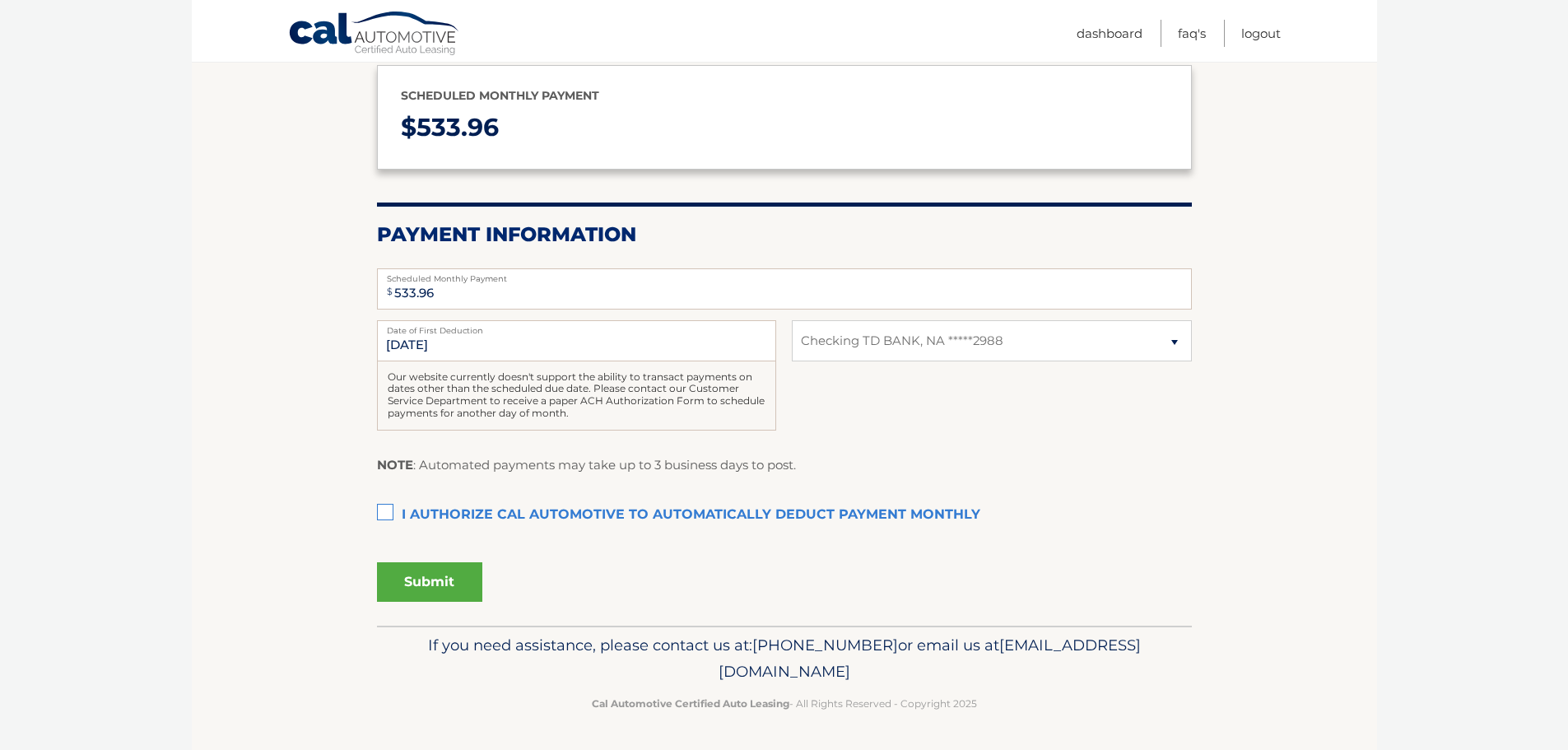
click at [383, 515] on label "I authorize cal automotive to automatically deduct payment monthly This checkbo…" at bounding box center [784, 515] width 814 height 33
click at [0, 0] on input "I authorize cal automotive to automatically deduct payment monthly This checkbo…" at bounding box center [0, 0] width 0 height 0
click at [432, 583] on button "Submit" at bounding box center [430, 582] width 105 height 40
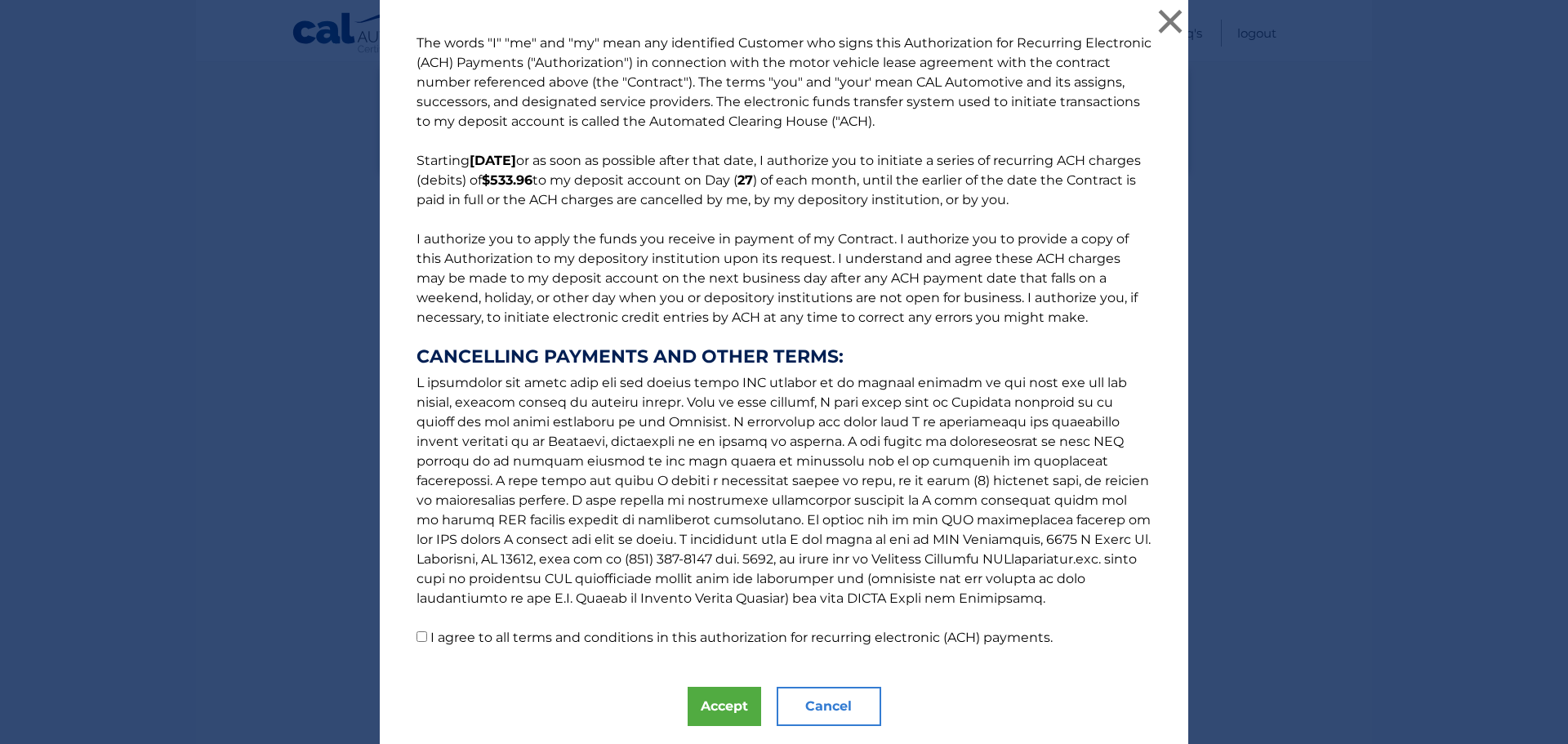
scroll to position [47, 0]
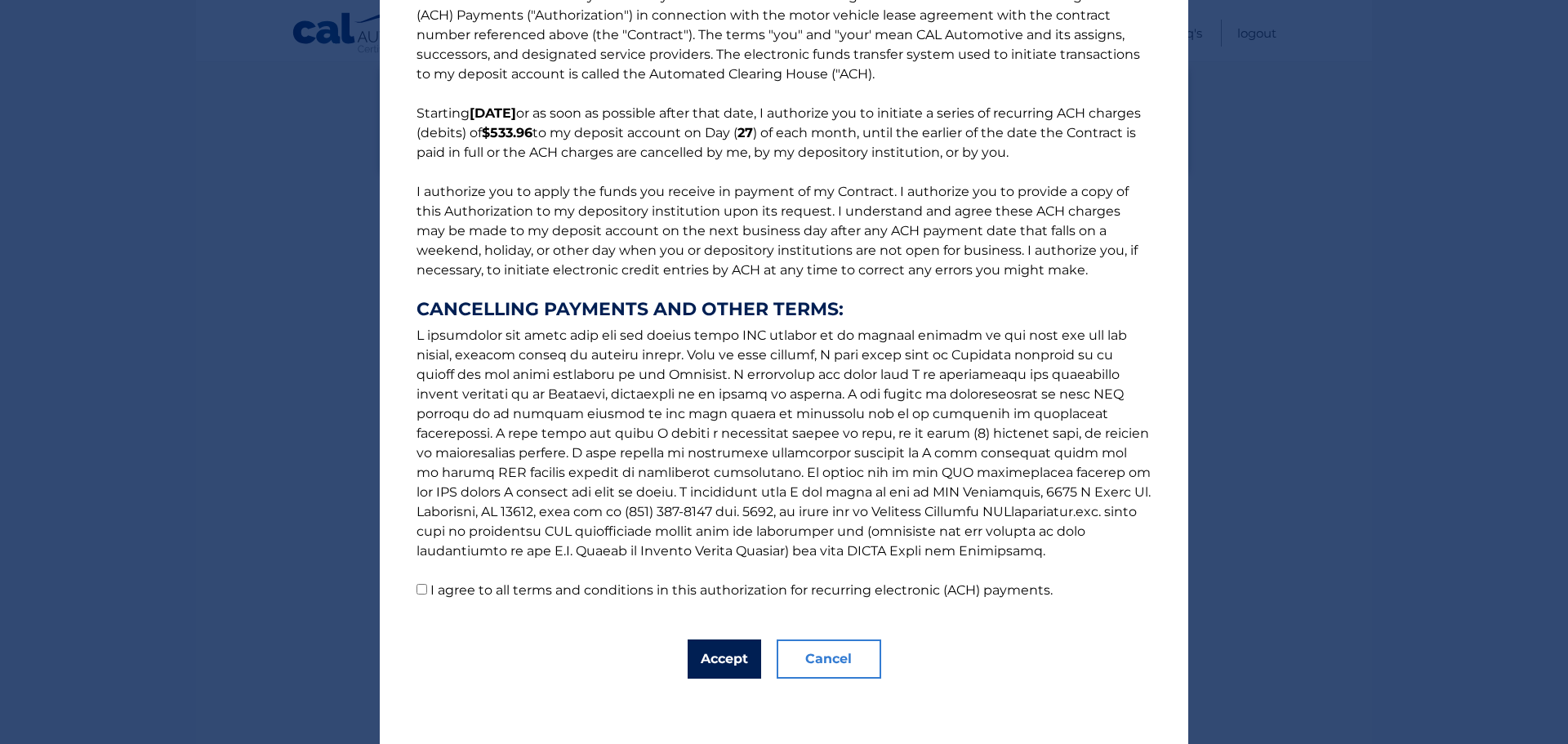
click at [718, 665] on button "Accept" at bounding box center [724, 659] width 74 height 40
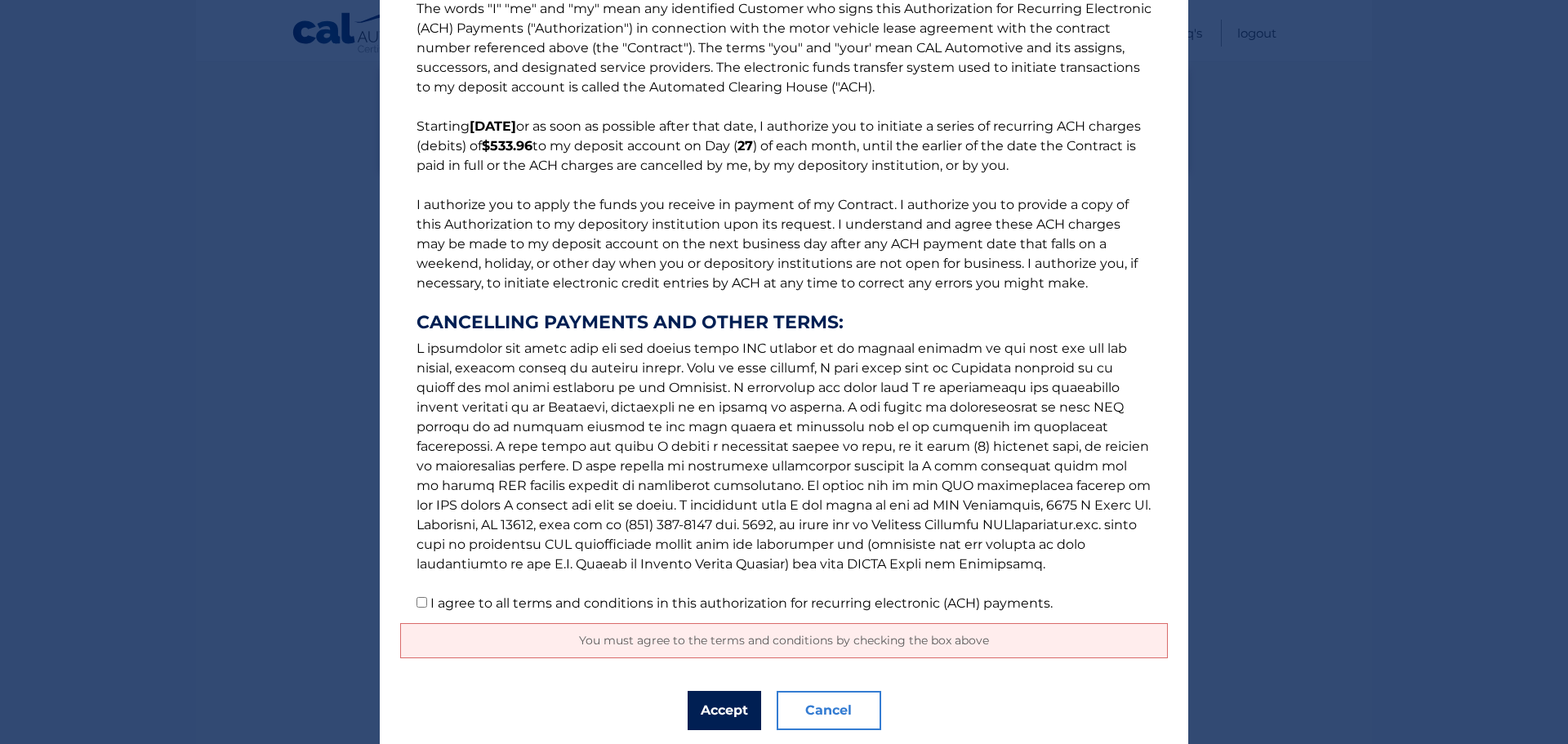
scroll to position [86, 0]
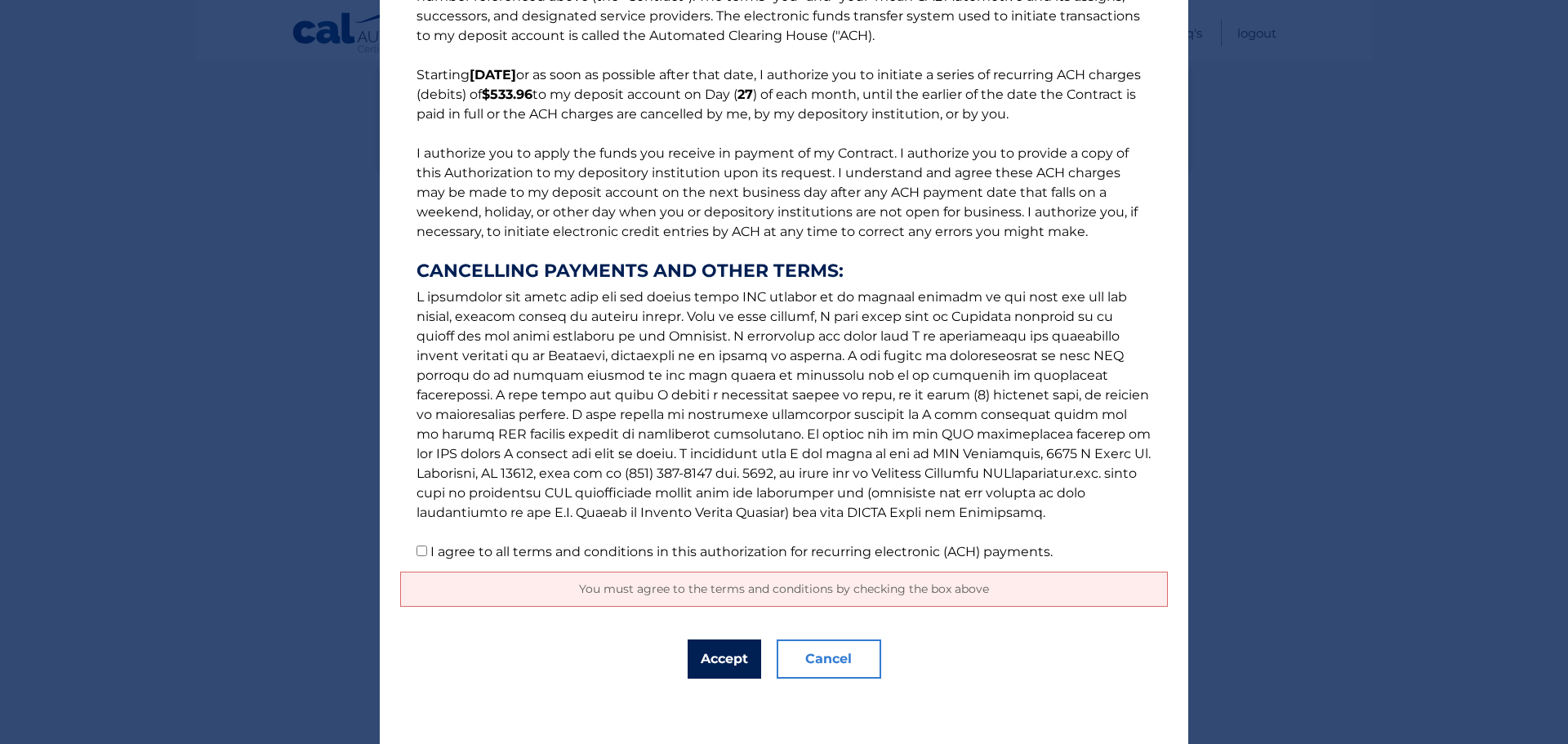
click at [720, 662] on button "Accept" at bounding box center [724, 659] width 74 height 40
click at [709, 671] on button "Accept" at bounding box center [724, 659] width 74 height 40
click at [711, 665] on button "Accept" at bounding box center [724, 659] width 74 height 40
click at [421, 550] on p "The words "I" "me" and "my" mean any identified Customer who signs this Authori…" at bounding box center [784, 255] width 767 height 614
click at [417, 555] on input "I agree to all terms and conditions in this authorization for recurring electro…" at bounding box center [421, 550] width 10 height 10
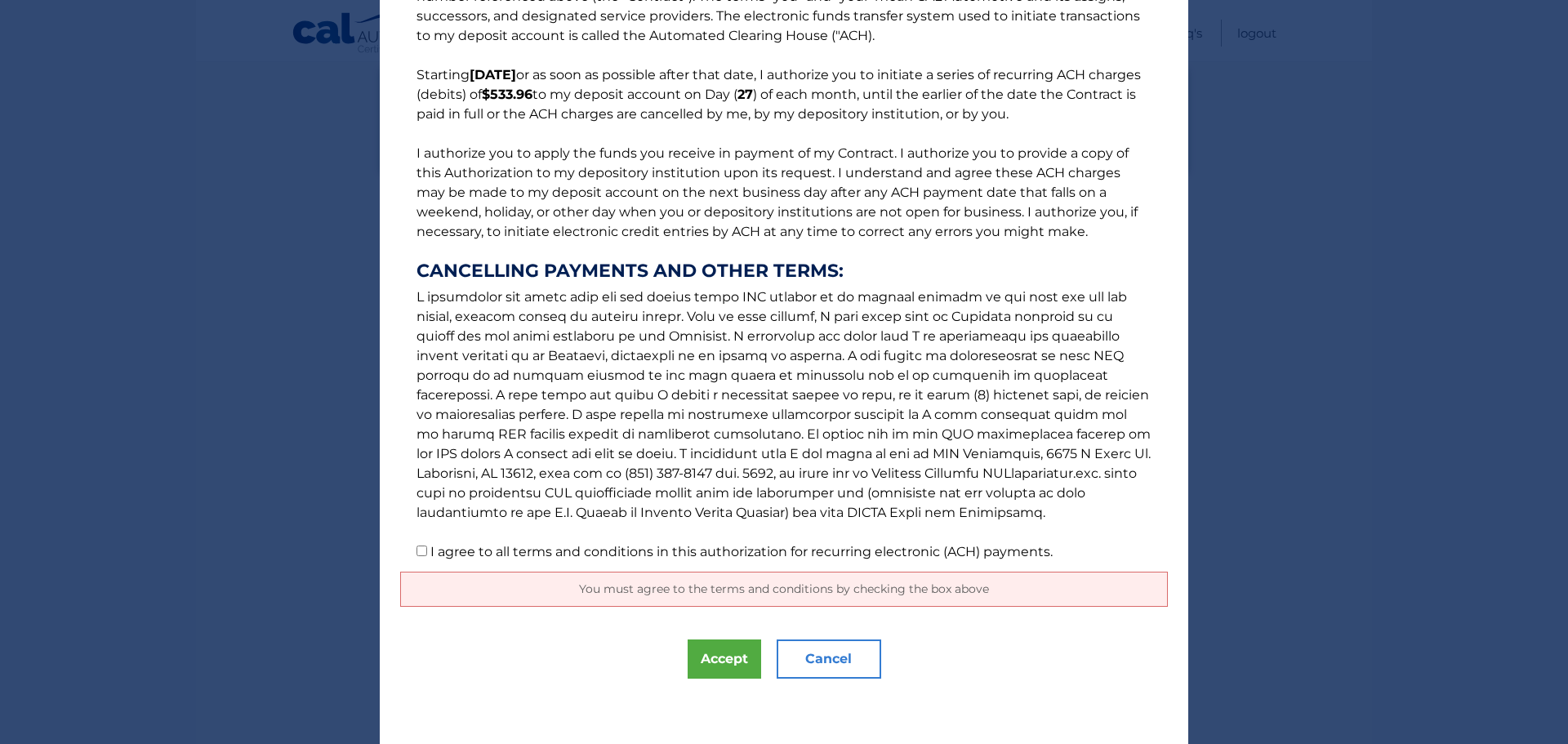
checkbox input "true"
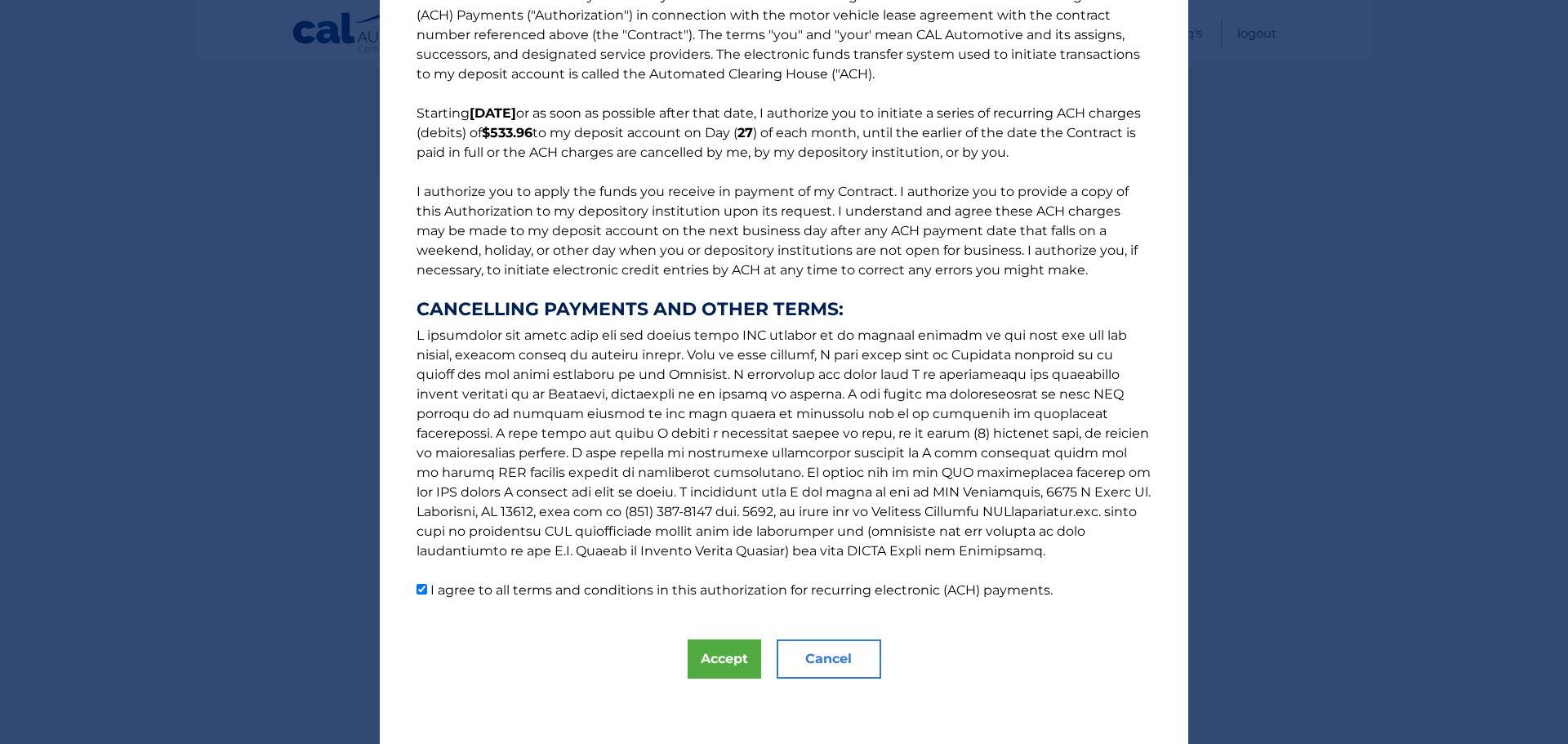
scroll to position [47, 0]
click at [718, 660] on button "Accept" at bounding box center [724, 659] width 74 height 40
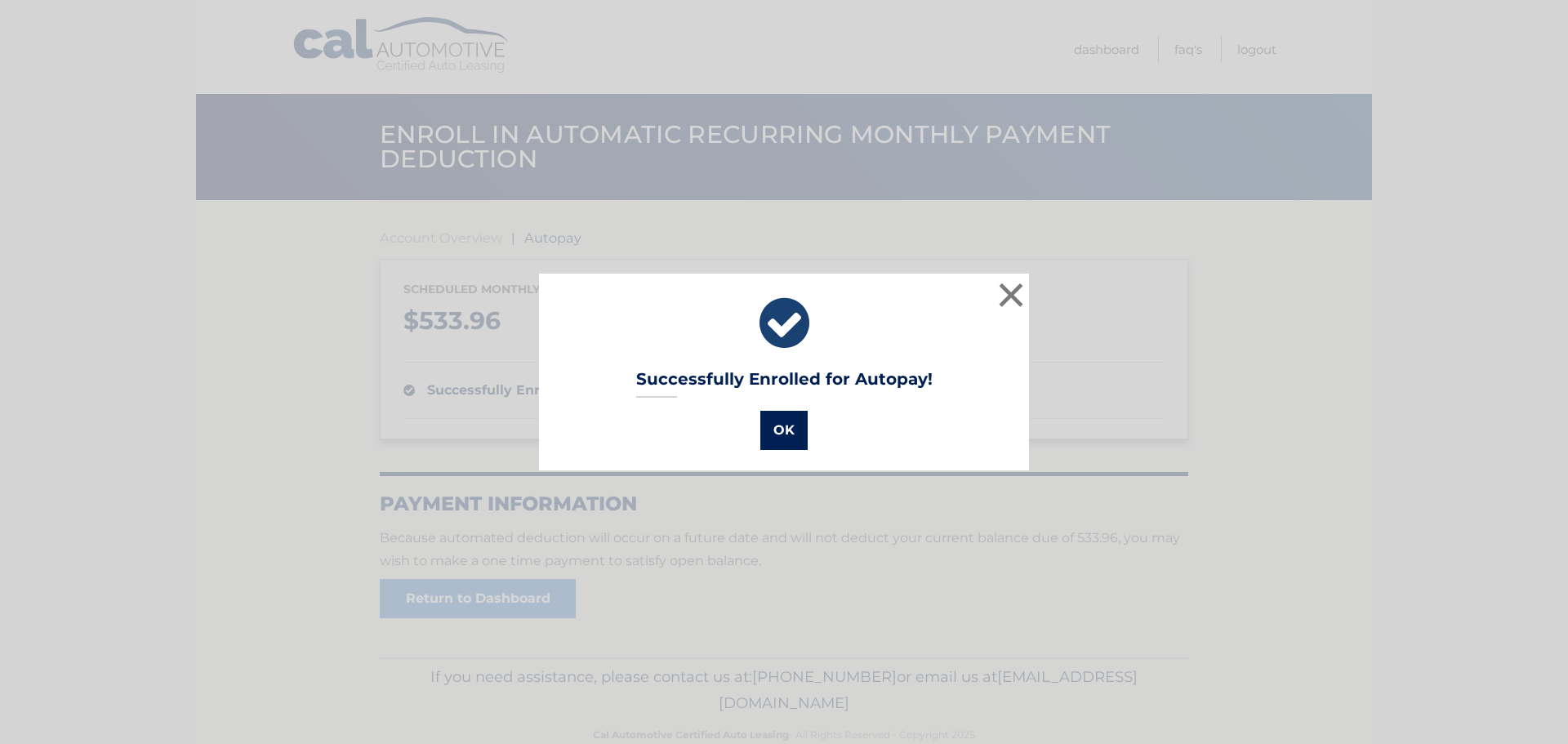
click at [769, 435] on button "OK" at bounding box center [784, 431] width 47 height 40
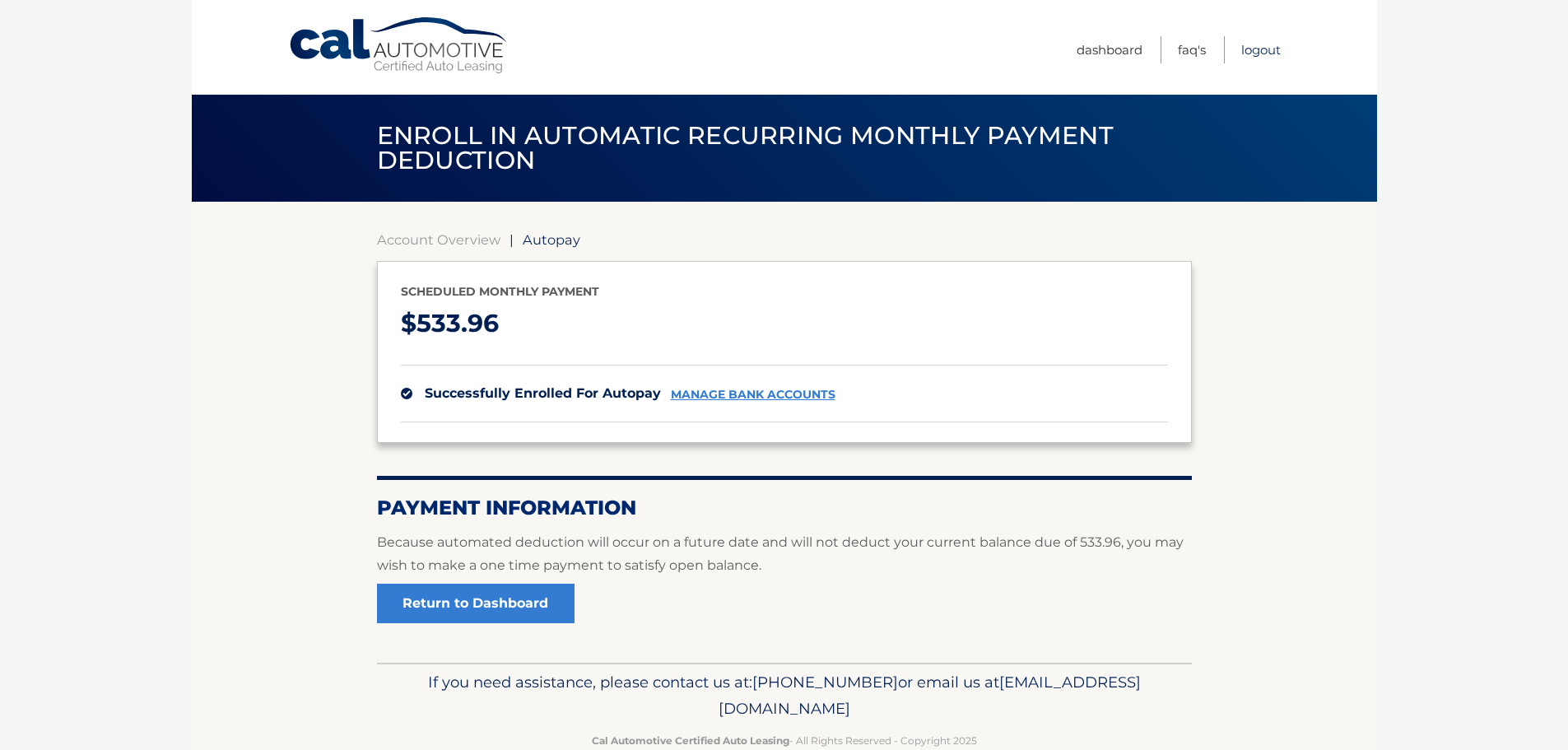
click at [1261, 48] on link "Logout" at bounding box center [1261, 49] width 40 height 28
